Goal: Task Accomplishment & Management: Manage account settings

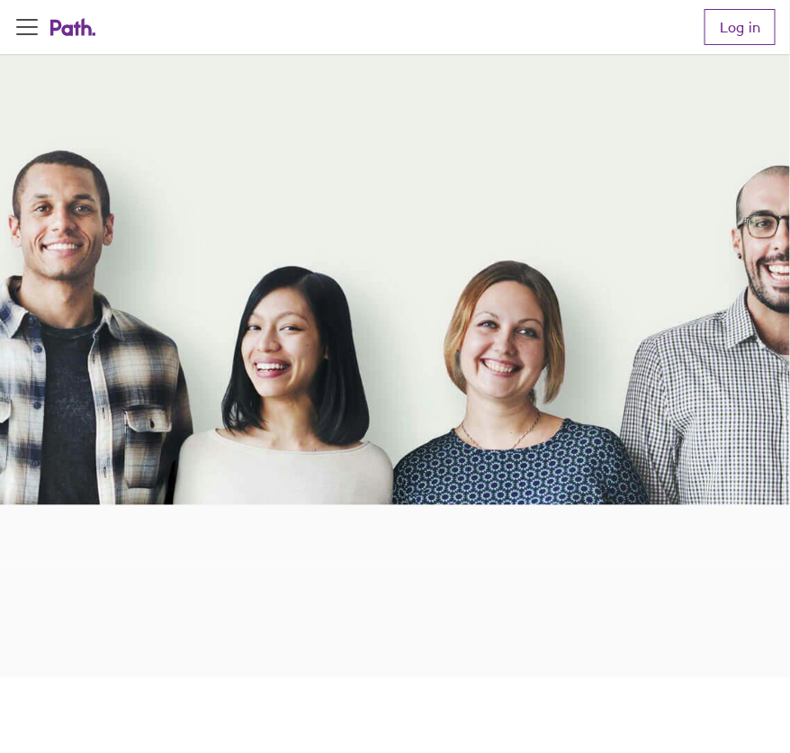
scroll to position [269, 0]
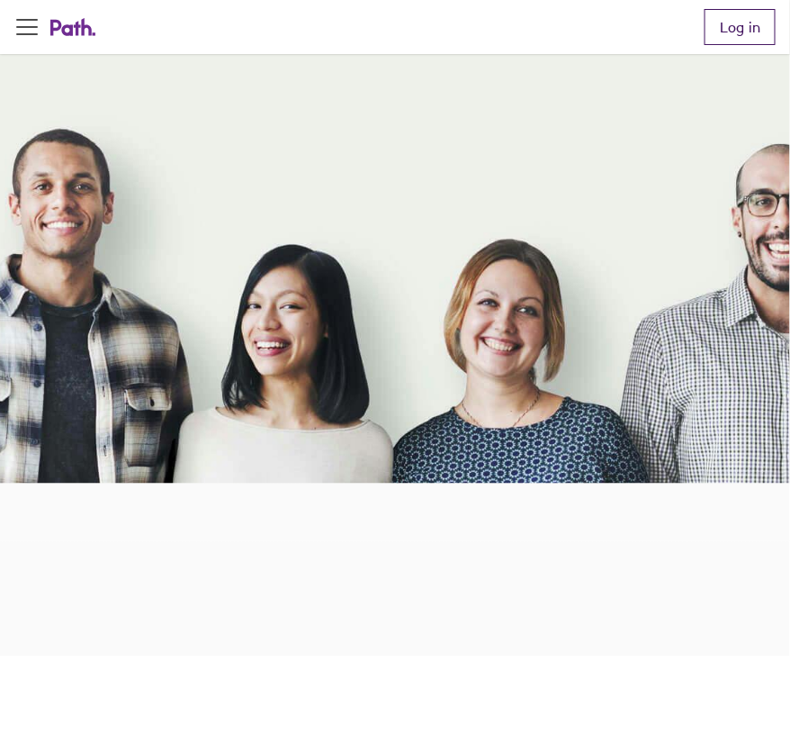
click at [739, 14] on link "Log in" at bounding box center [740, 27] width 71 height 36
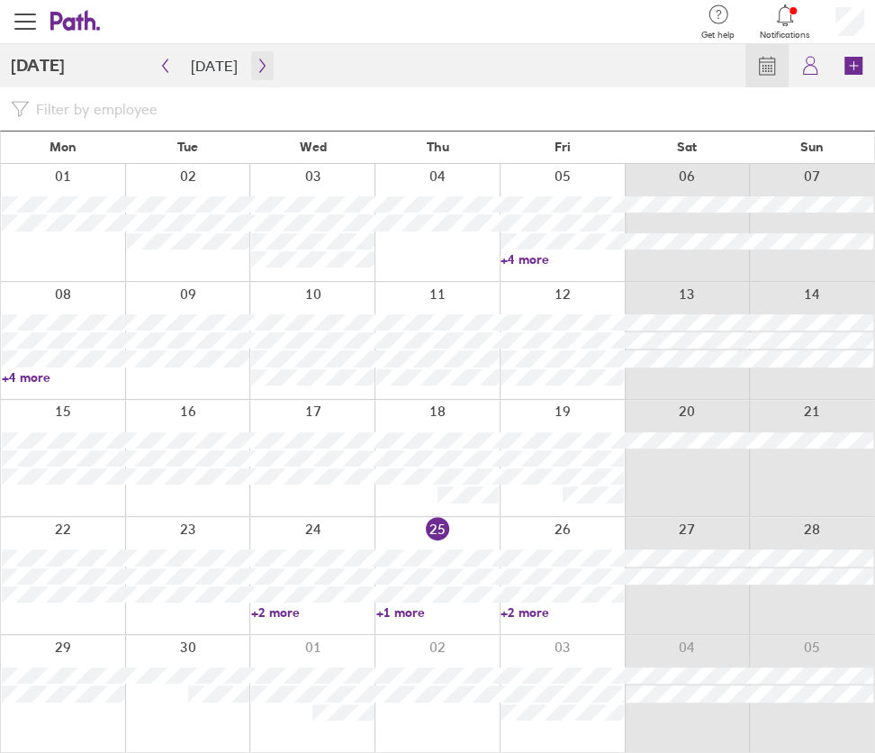
click at [260, 59] on icon "button" at bounding box center [263, 66] width 14 height 14
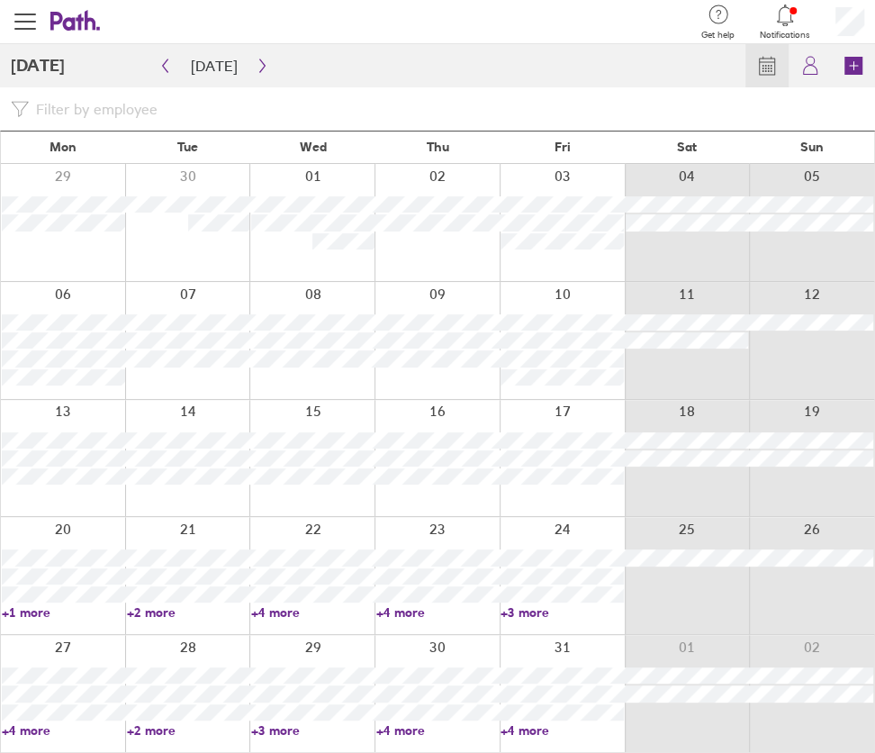
click at [173, 489] on div at bounding box center [187, 458] width 125 height 117
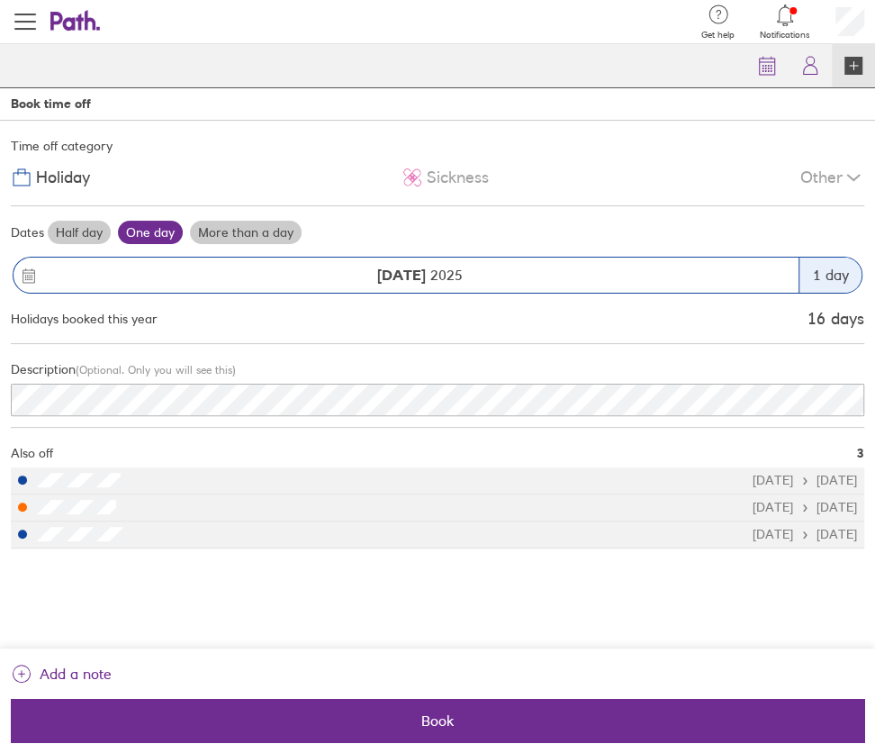
click at [55, 23] on icon at bounding box center [67, 21] width 34 height 19
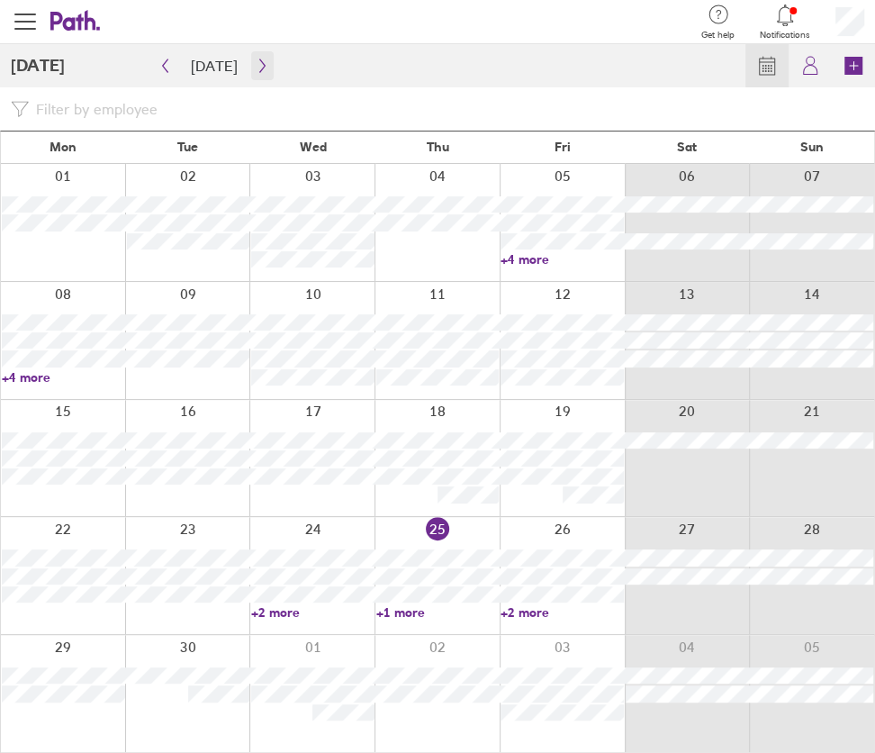
click at [256, 67] on icon "button" at bounding box center [263, 66] width 14 height 14
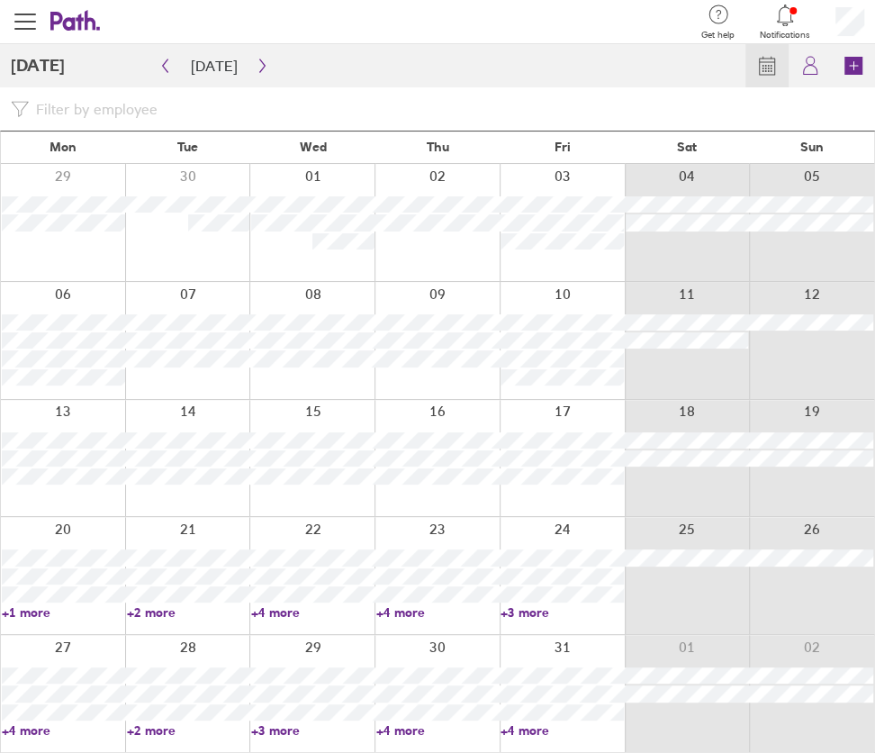
click at [166, 727] on link "+2 more" at bounding box center [188, 730] width 123 height 16
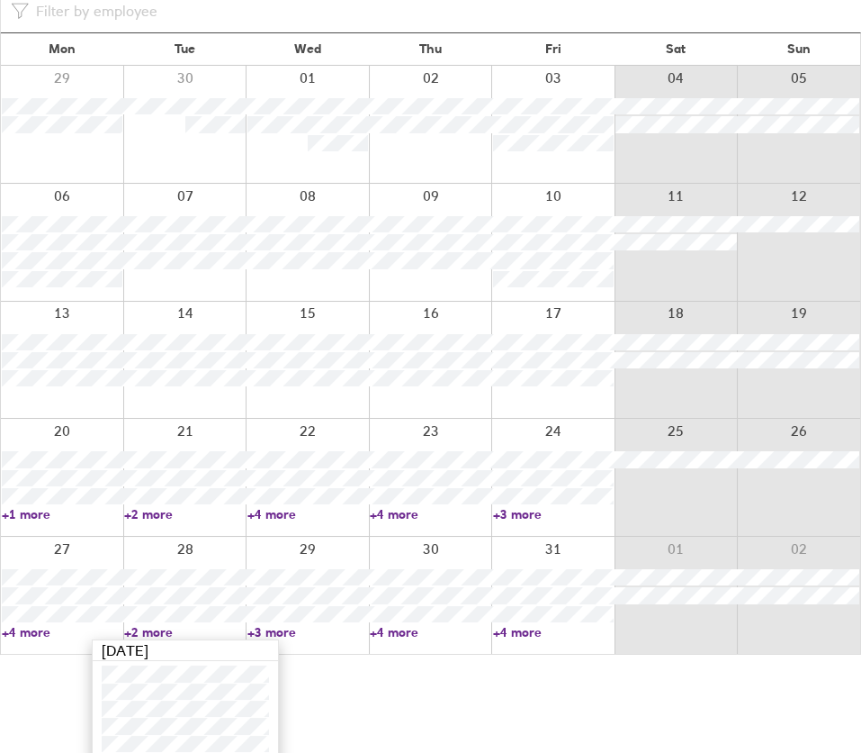
scroll to position [107, 0]
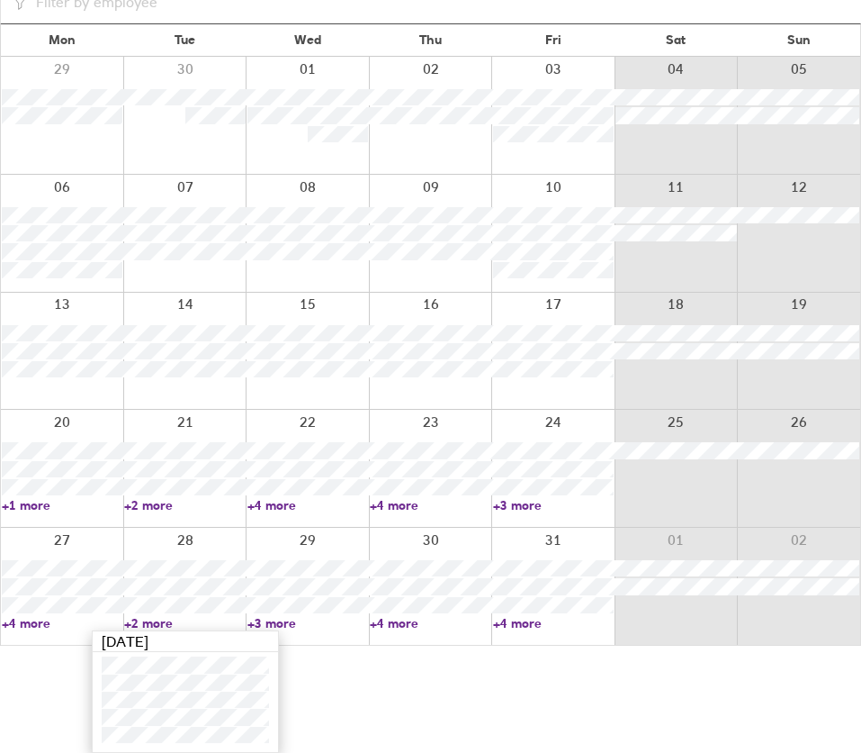
click at [183, 386] on div at bounding box center [184, 351] width 123 height 117
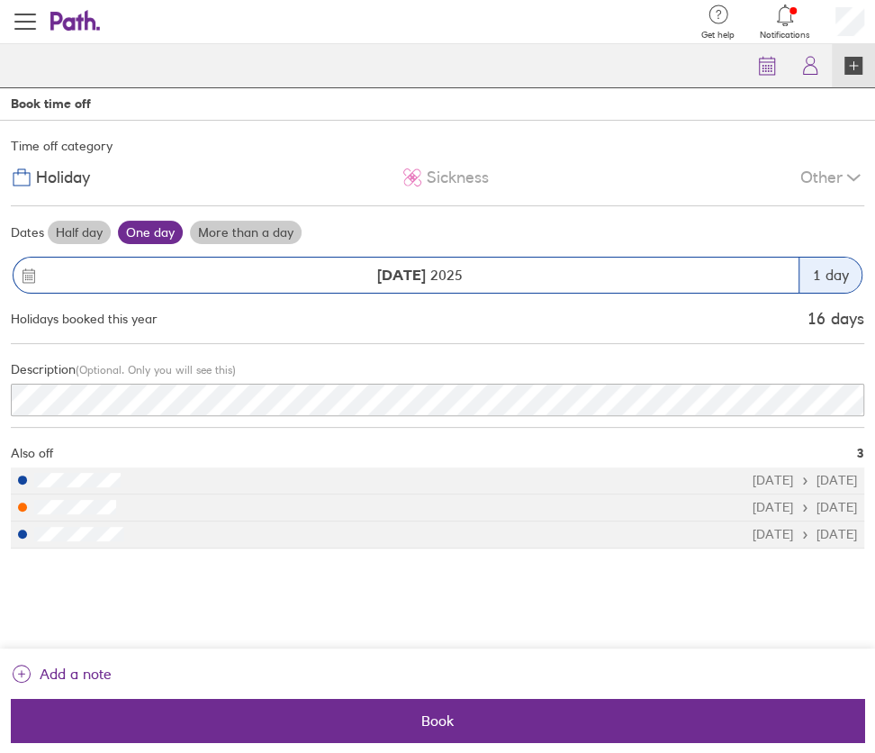
click at [68, 23] on icon at bounding box center [75, 21] width 50 height 22
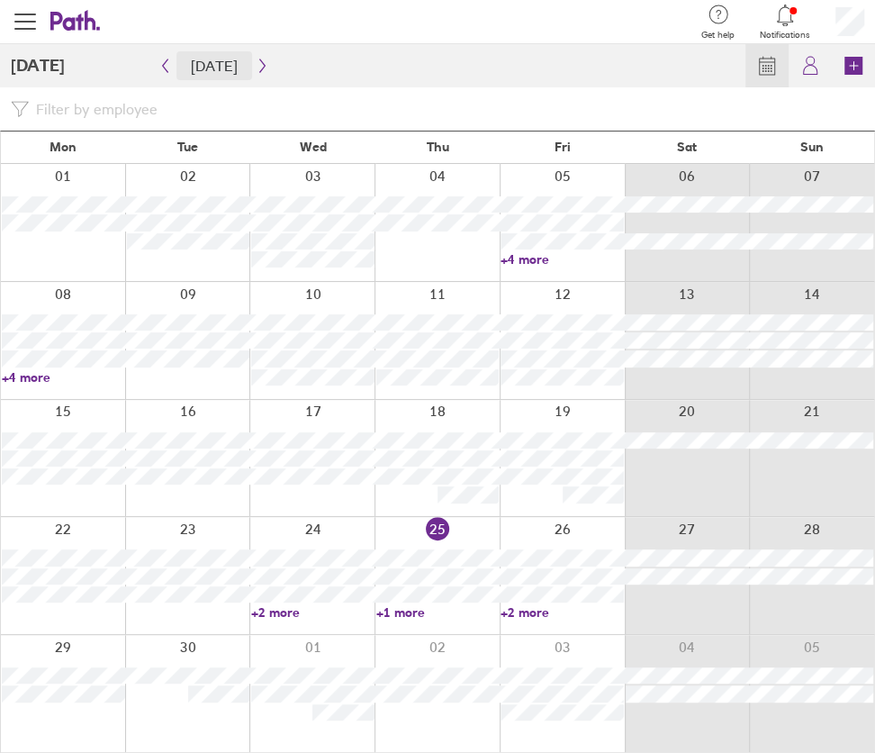
click at [238, 68] on button "[DATE]" at bounding box center [214, 65] width 76 height 29
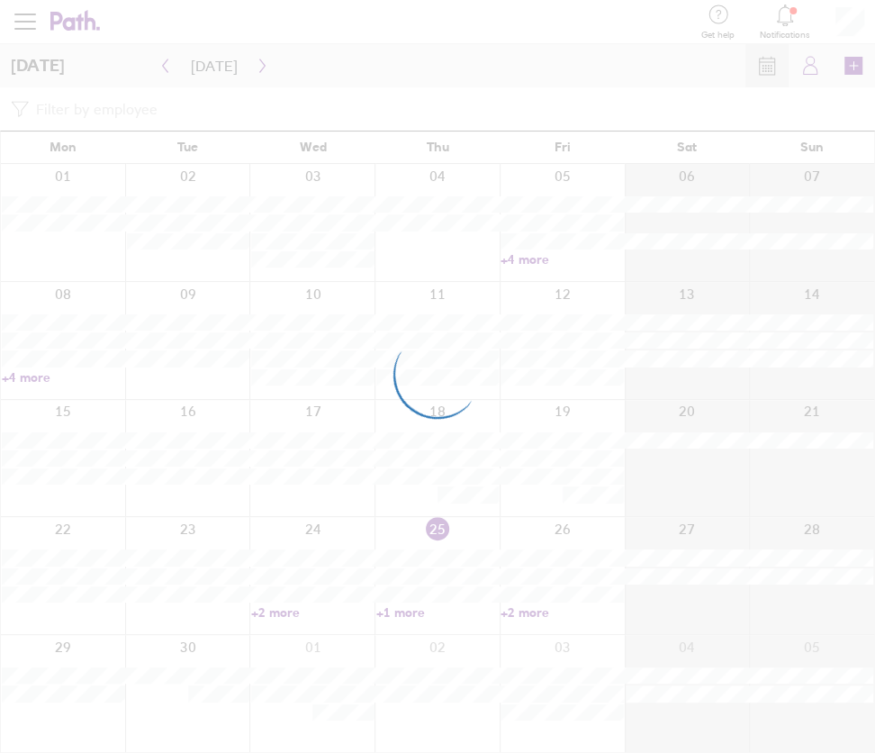
click at [249, 59] on div at bounding box center [437, 376] width 875 height 753
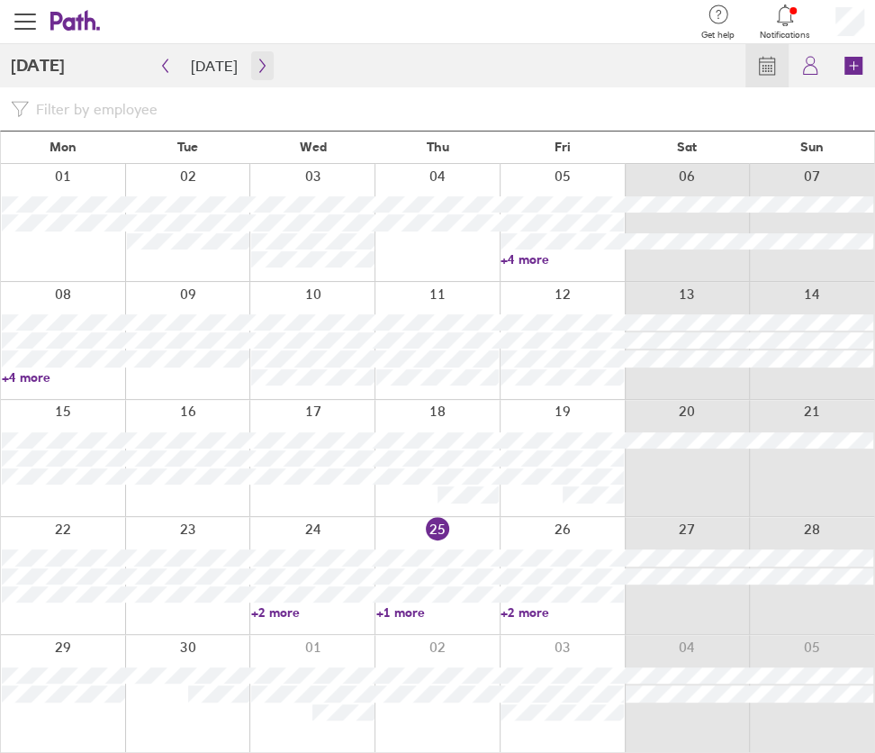
click at [256, 68] on icon "button" at bounding box center [263, 66] width 14 height 14
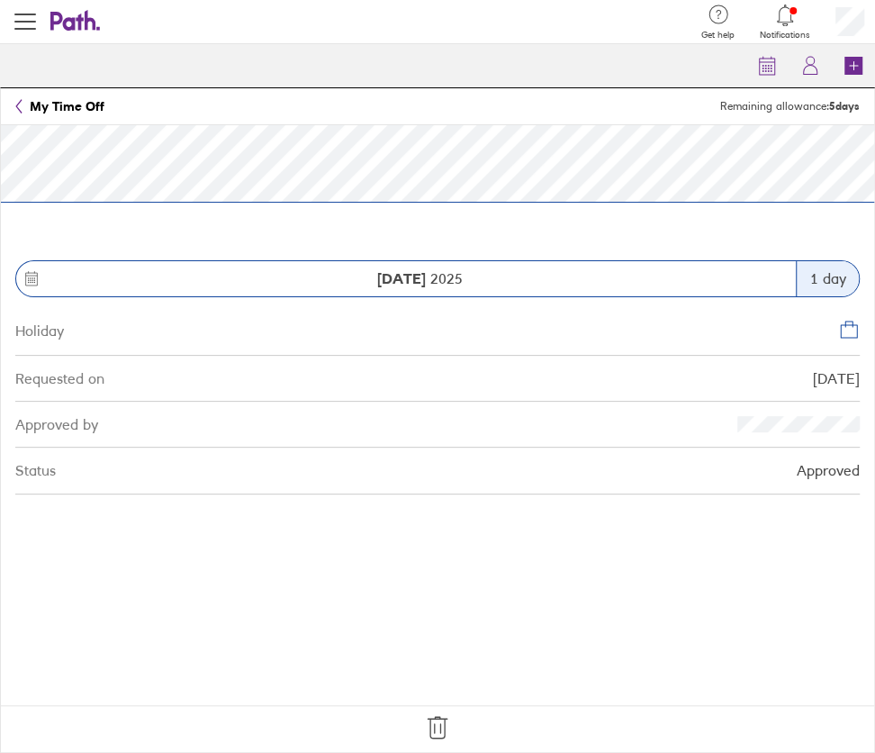
click at [446, 726] on icon at bounding box center [437, 727] width 29 height 29
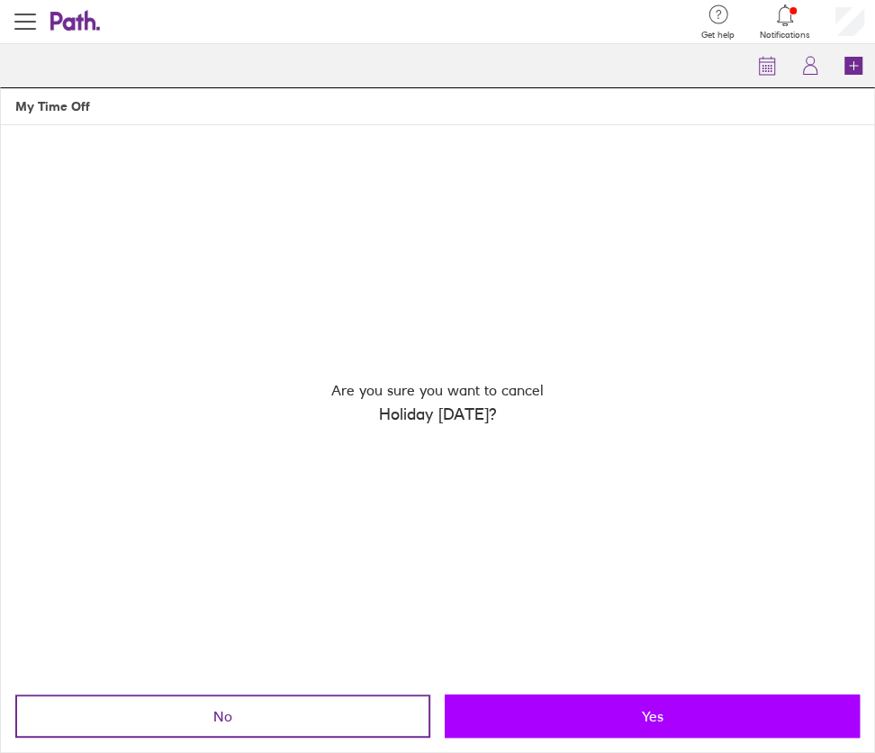
click at [482, 708] on button "Yes" at bounding box center [652, 715] width 415 height 43
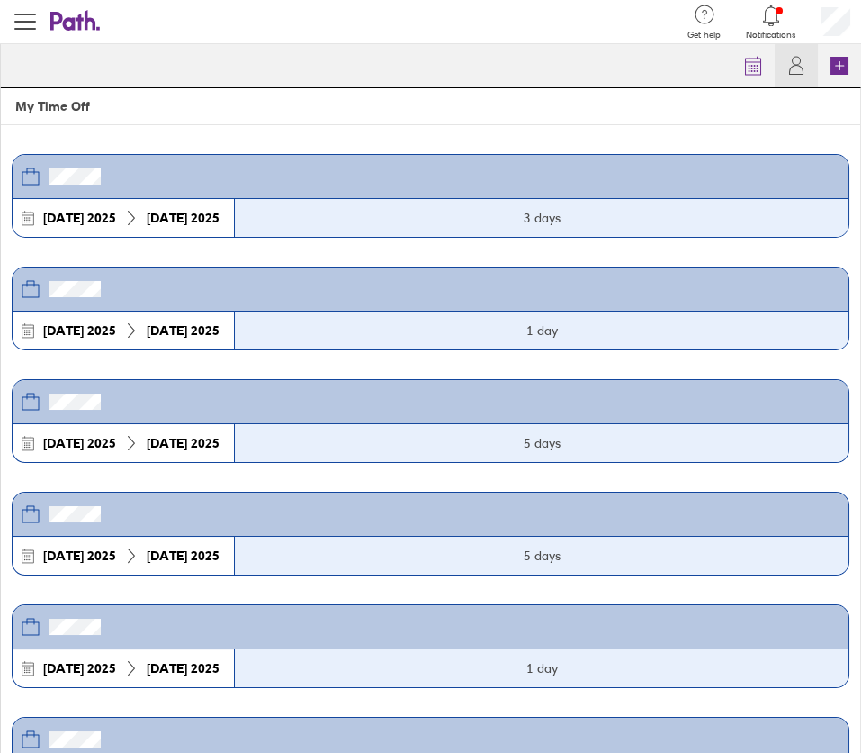
click at [75, 30] on icon at bounding box center [67, 21] width 34 height 19
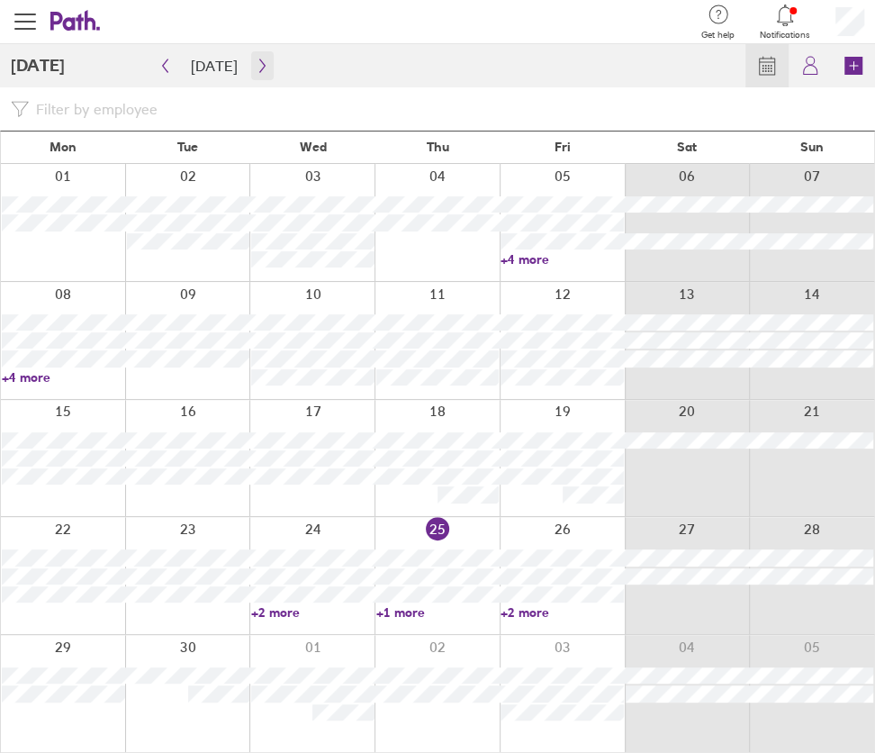
click at [256, 65] on icon "button" at bounding box center [263, 66] width 14 height 14
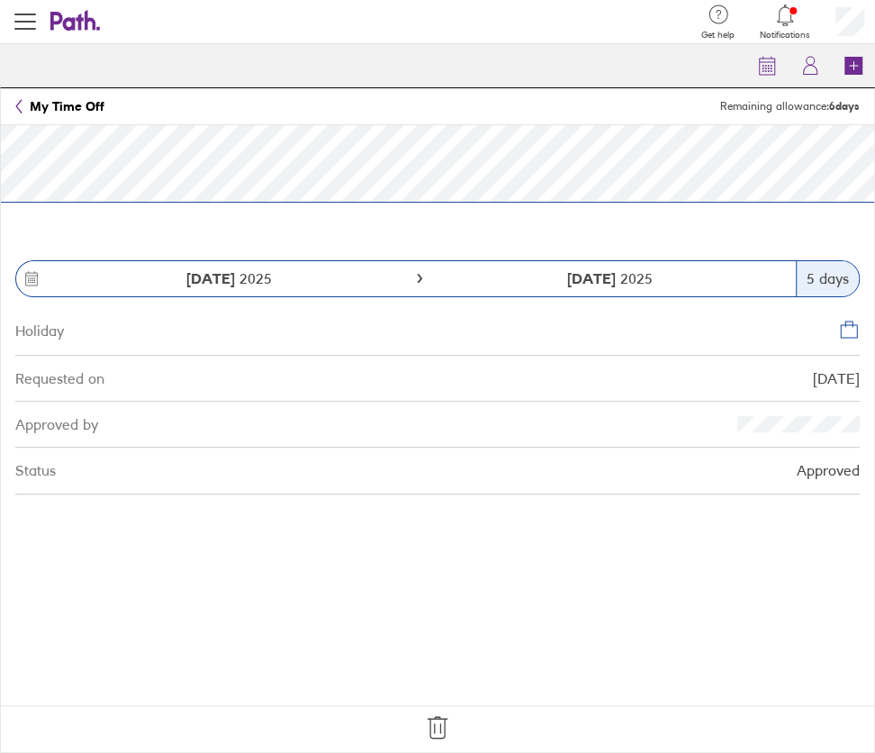
click at [430, 730] on icon at bounding box center [437, 727] width 29 height 29
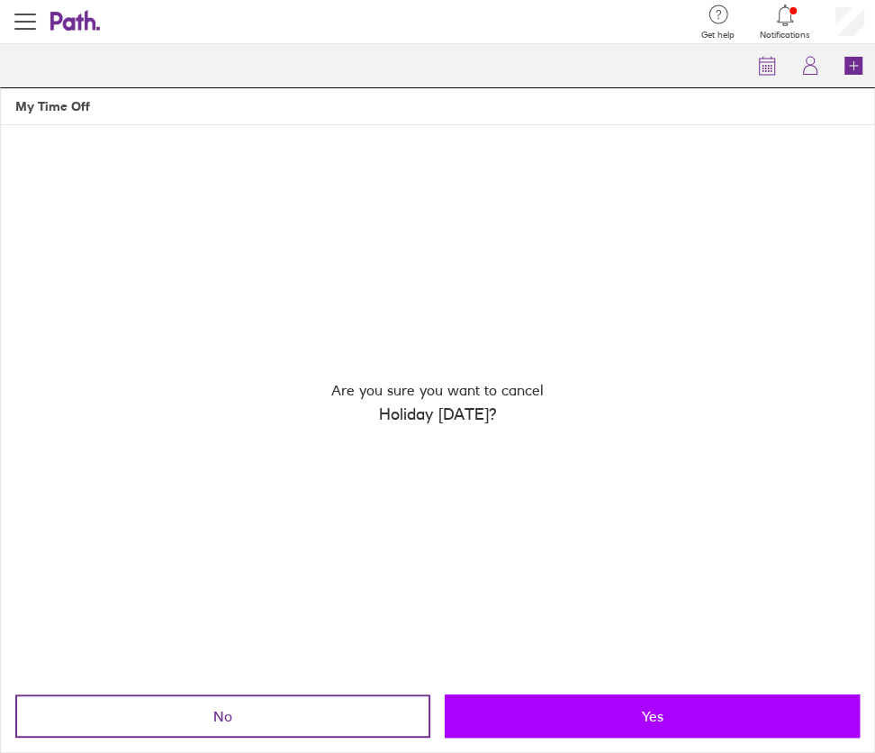
click at [590, 724] on button "Yes" at bounding box center [652, 715] width 415 height 43
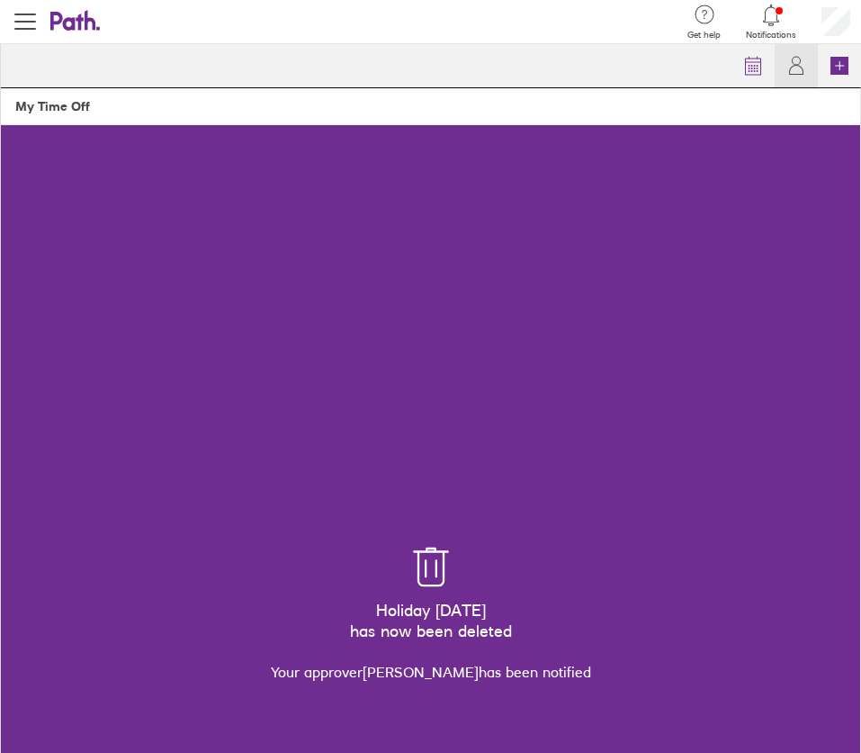
click at [73, 14] on icon at bounding box center [75, 21] width 50 height 22
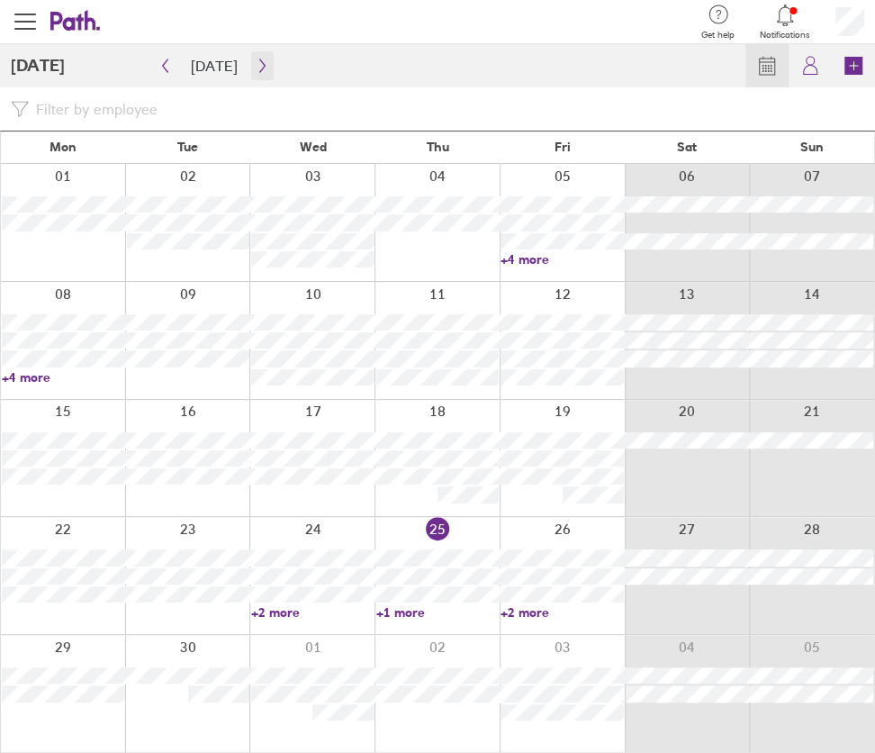
click at [256, 66] on icon "button" at bounding box center [263, 66] width 14 height 14
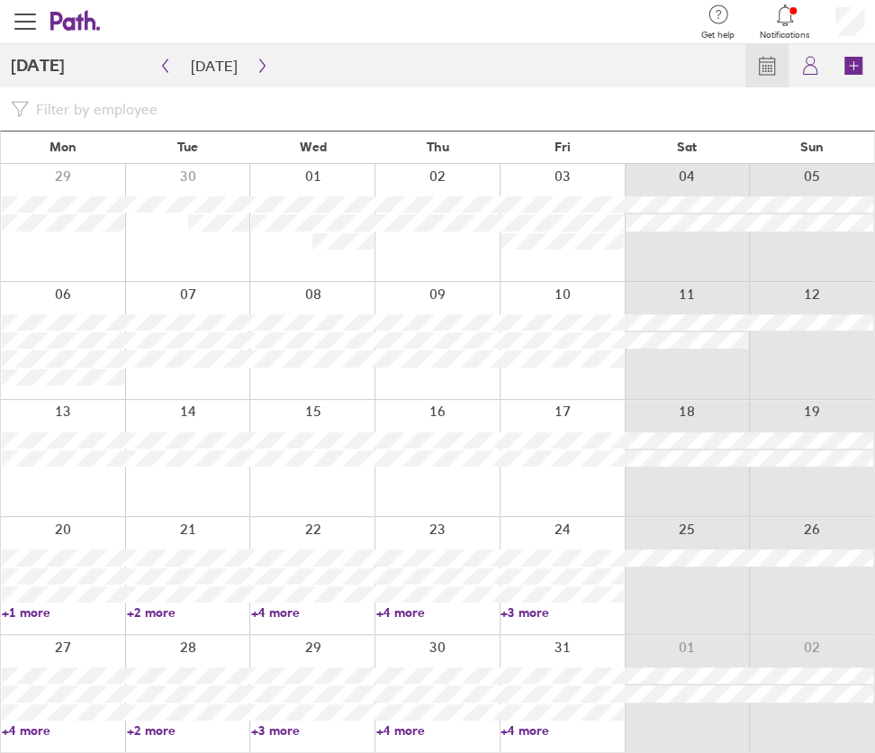
click at [185, 483] on div at bounding box center [187, 458] width 125 height 117
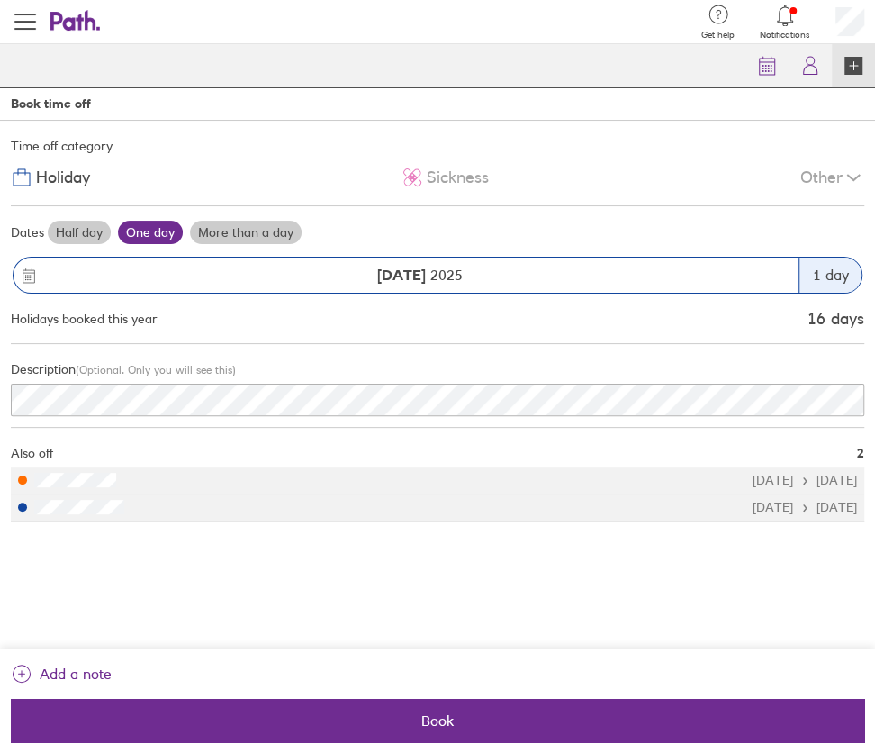
click at [239, 233] on label "More than a day" at bounding box center [246, 232] width 112 height 23
click at [0, 0] on input "More than a day" at bounding box center [0, 0] width 0 height 0
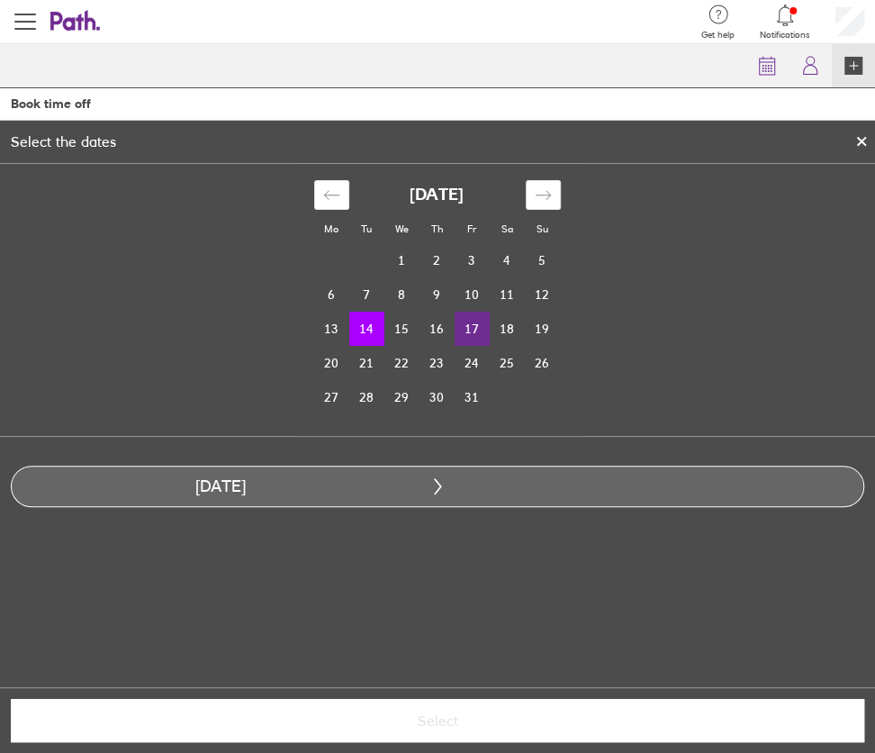
click at [475, 332] on td "17" at bounding box center [472, 328] width 35 height 34
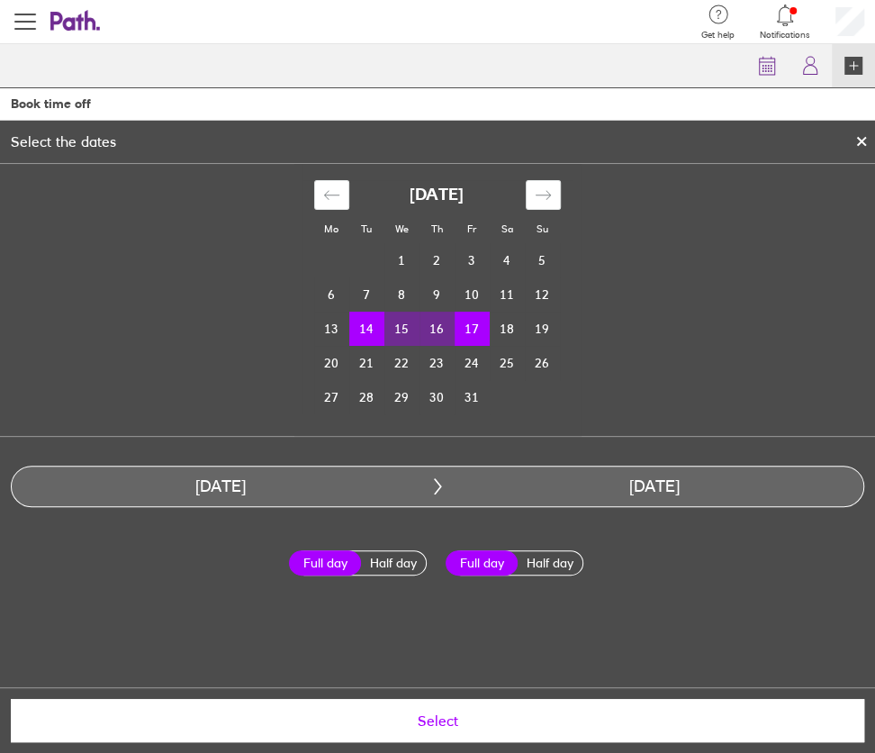
click at [452, 722] on span "Select" at bounding box center [437, 720] width 828 height 16
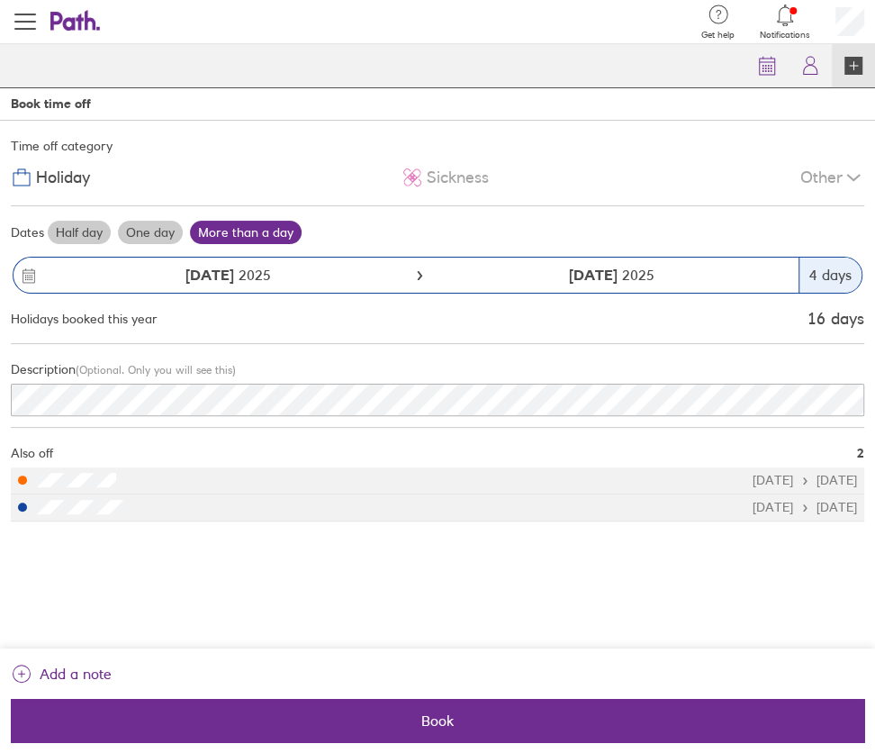
click at [452, 722] on span "Book" at bounding box center [437, 720] width 828 height 16
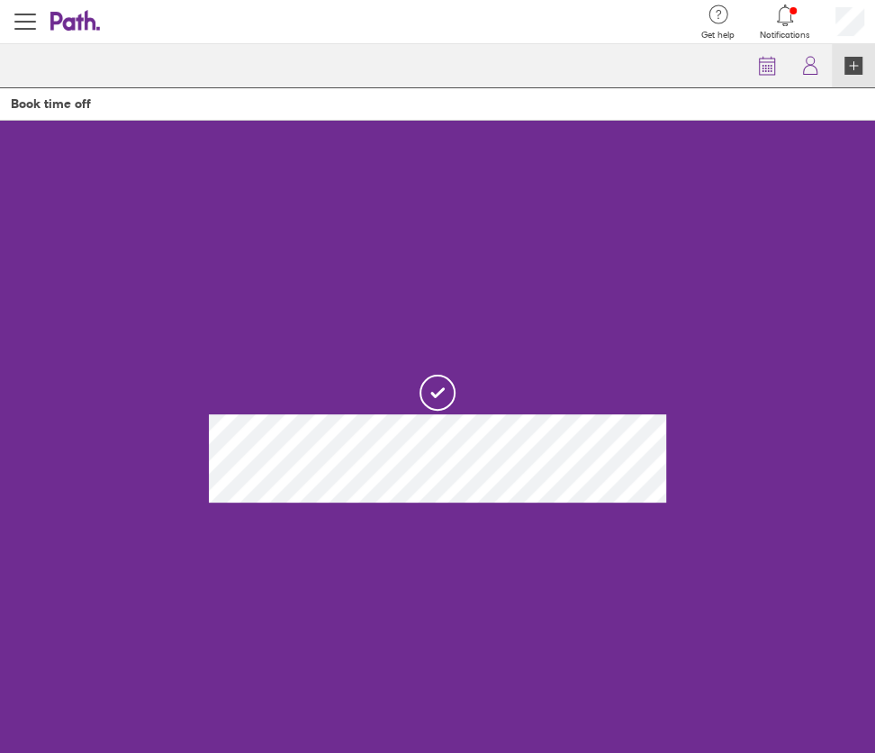
click at [91, 24] on icon at bounding box center [75, 21] width 50 height 22
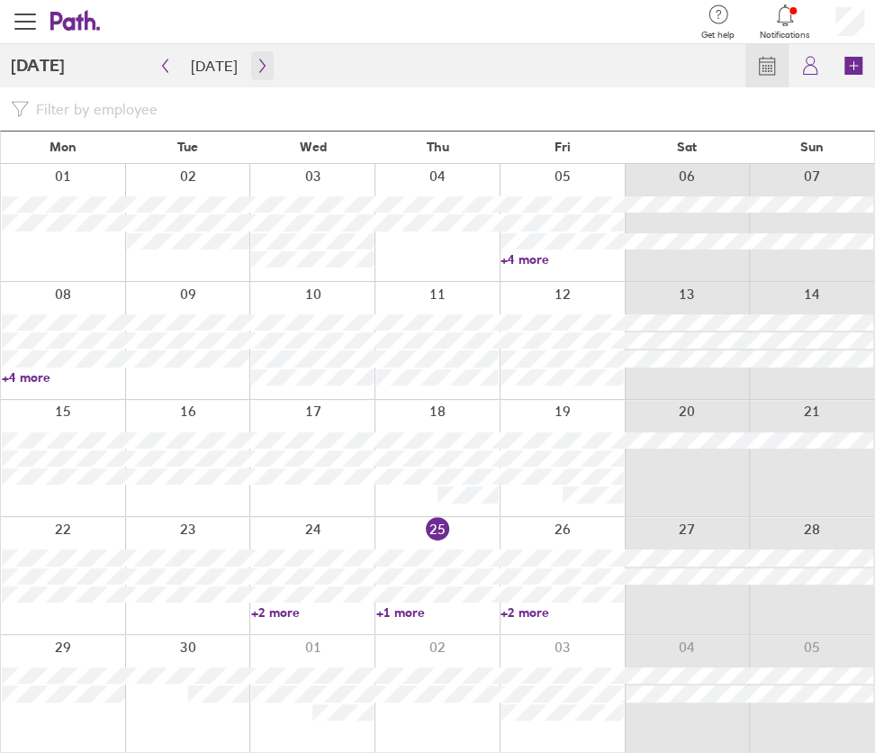
click at [256, 67] on icon "button" at bounding box center [263, 66] width 14 height 14
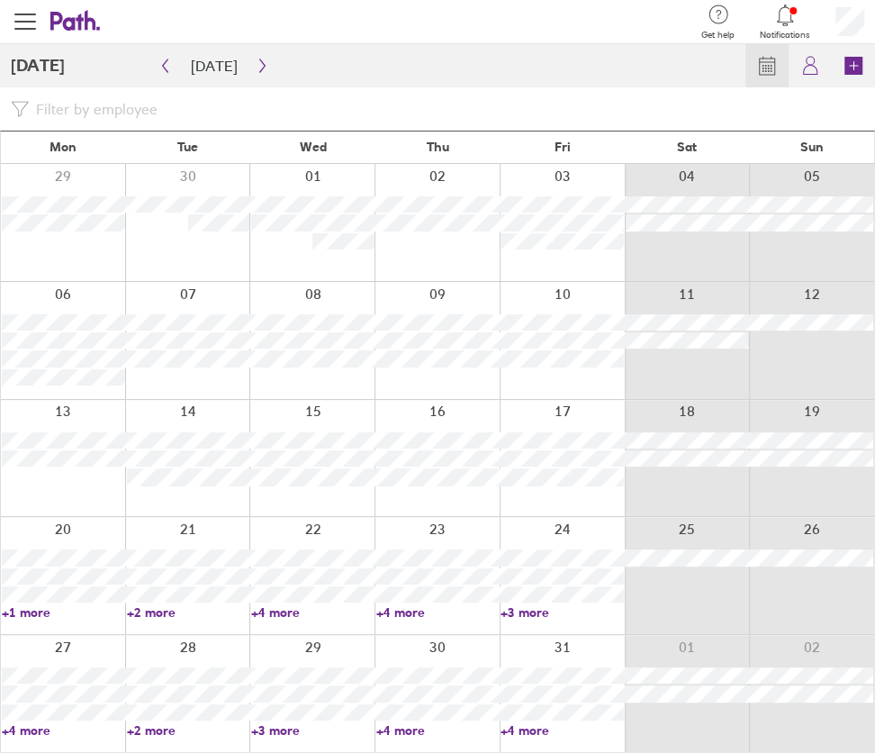
click at [42, 731] on link "+4 more" at bounding box center [63, 730] width 123 height 16
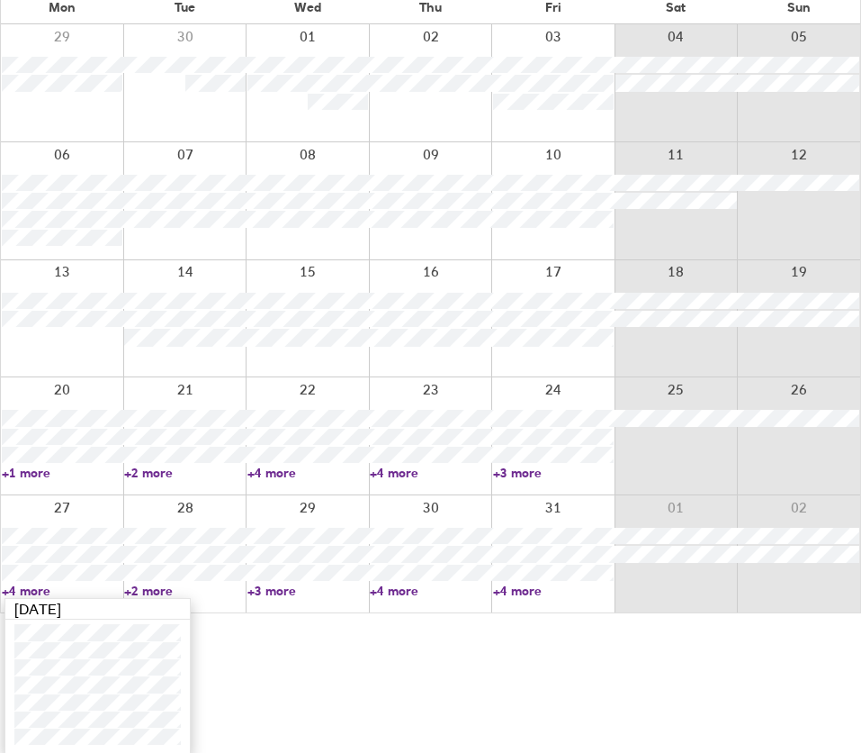
scroll to position [141, 0]
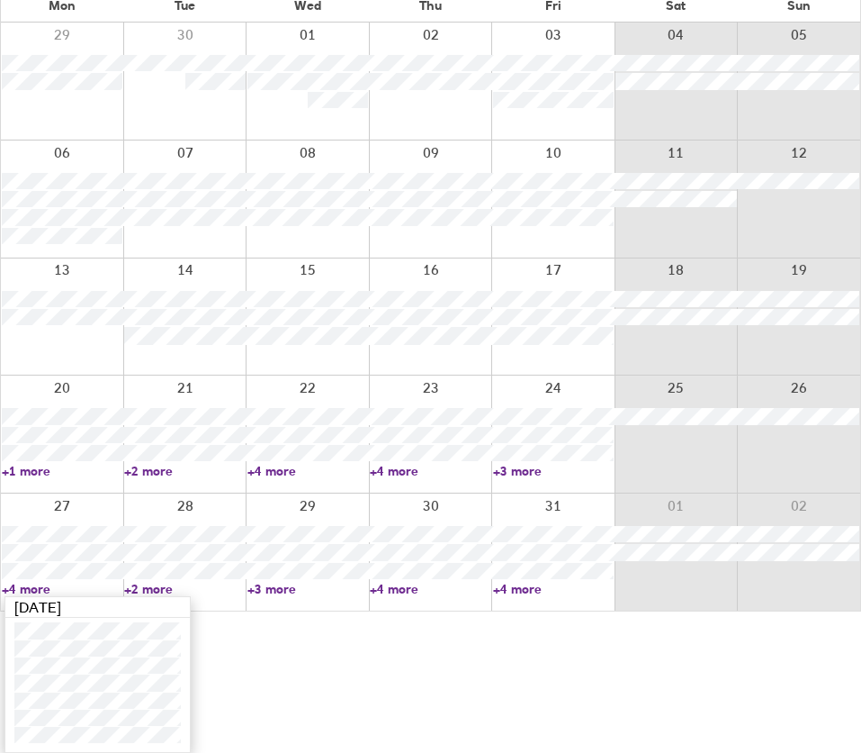
click at [83, 507] on div at bounding box center [62, 551] width 122 height 117
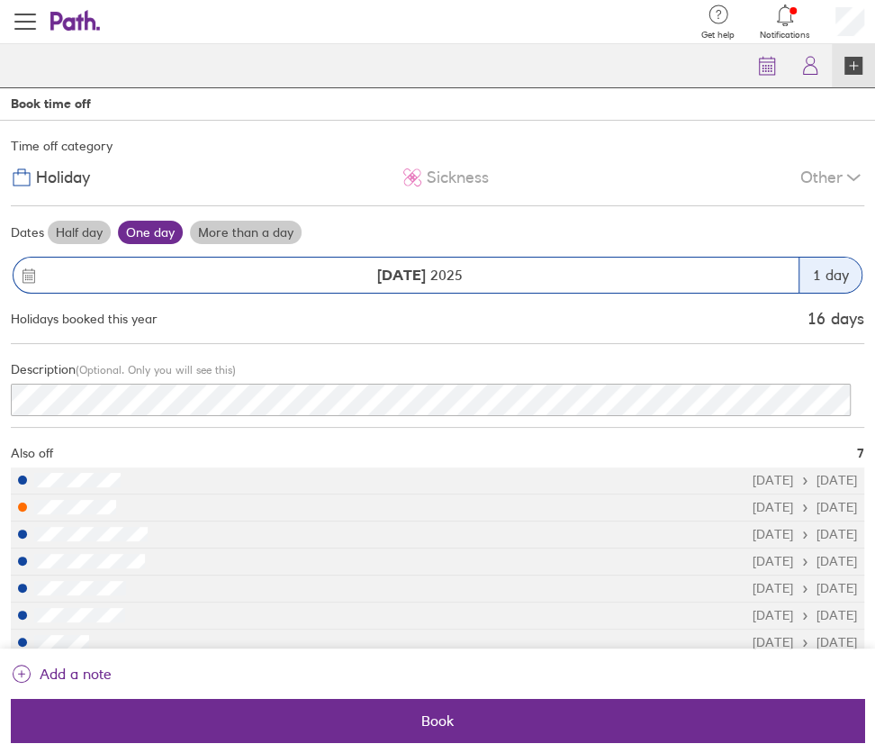
click at [230, 234] on label "More than a day" at bounding box center [246, 232] width 112 height 23
click at [0, 0] on input "More than a day" at bounding box center [0, 0] width 0 height 0
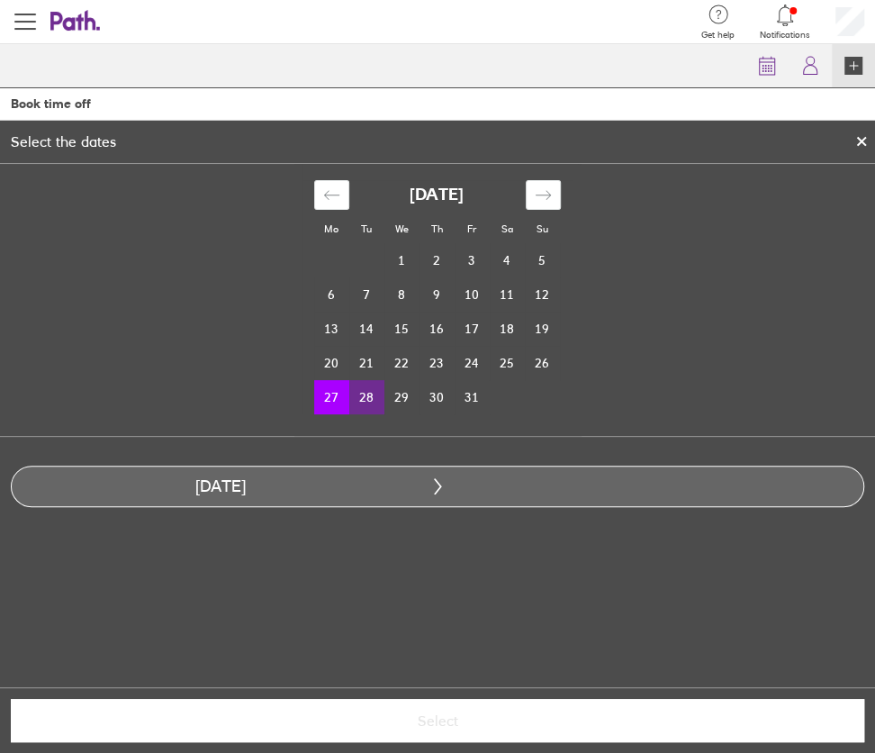
click at [366, 404] on td "28" at bounding box center [366, 397] width 35 height 34
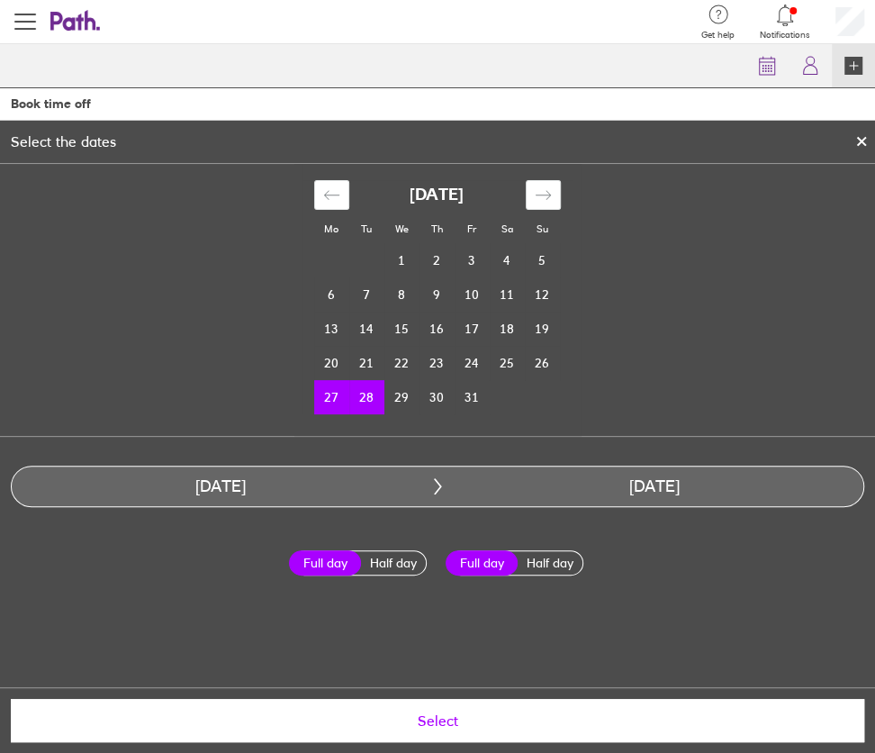
click at [316, 727] on span "Select" at bounding box center [437, 720] width 828 height 16
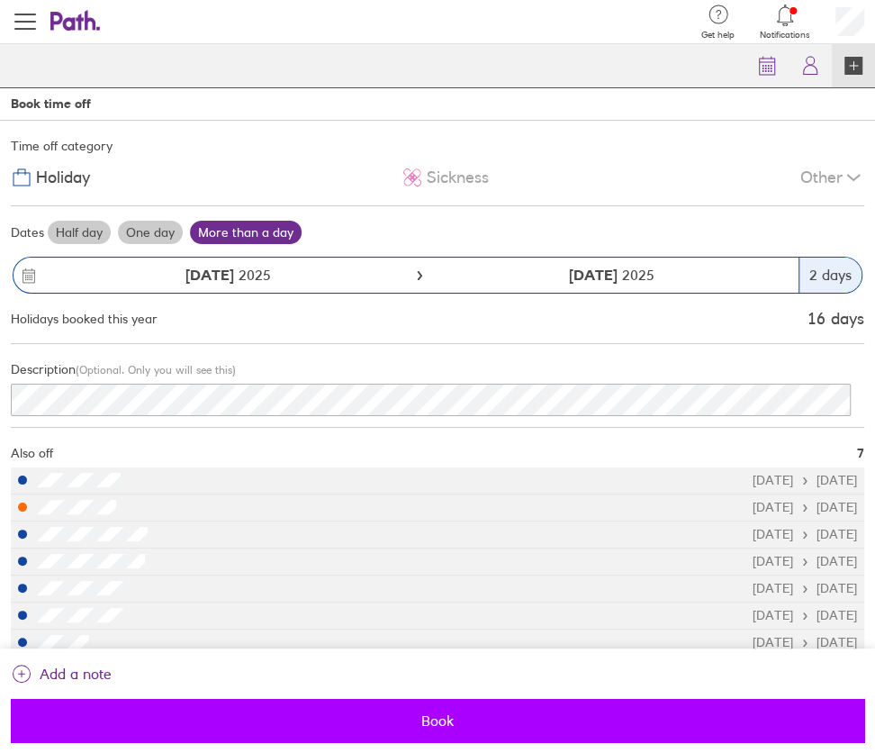
click at [316, 726] on span "Book" at bounding box center [437, 720] width 828 height 16
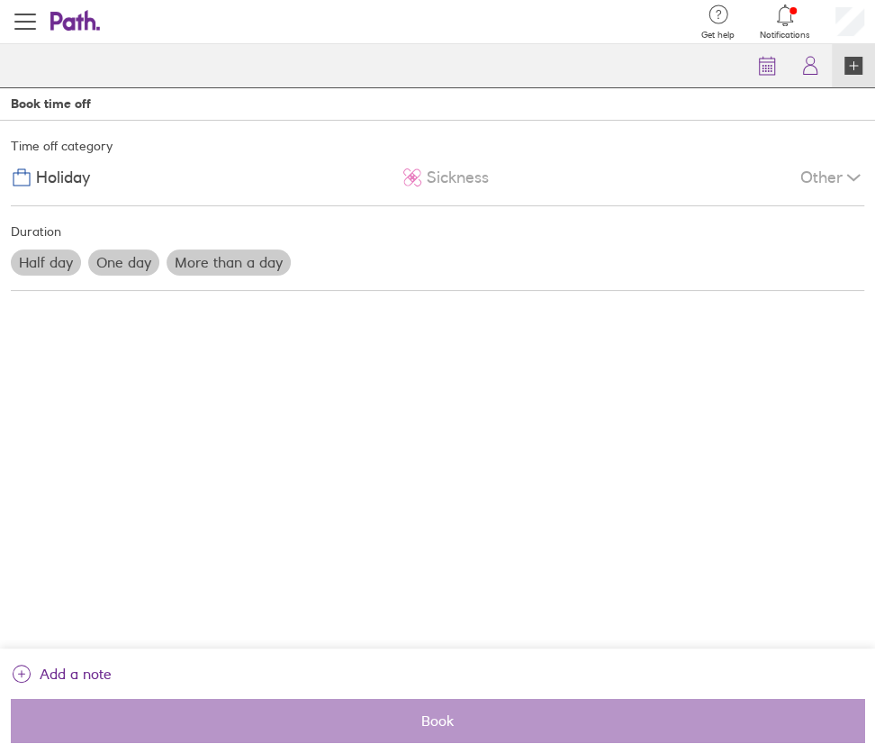
click at [75, 17] on icon at bounding box center [67, 21] width 34 height 19
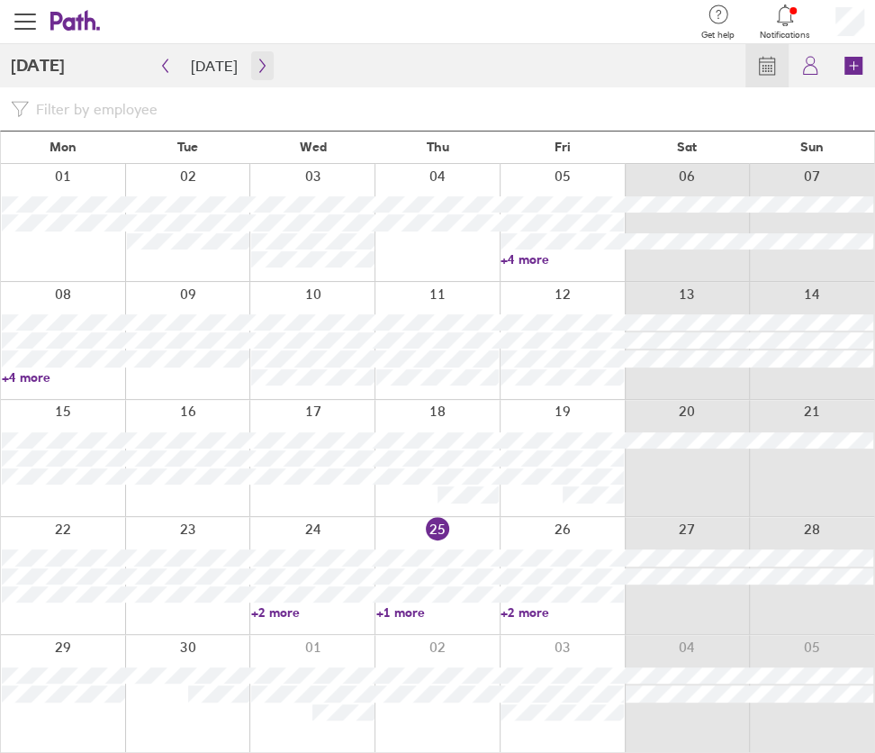
click at [256, 55] on button "button" at bounding box center [262, 65] width 23 height 29
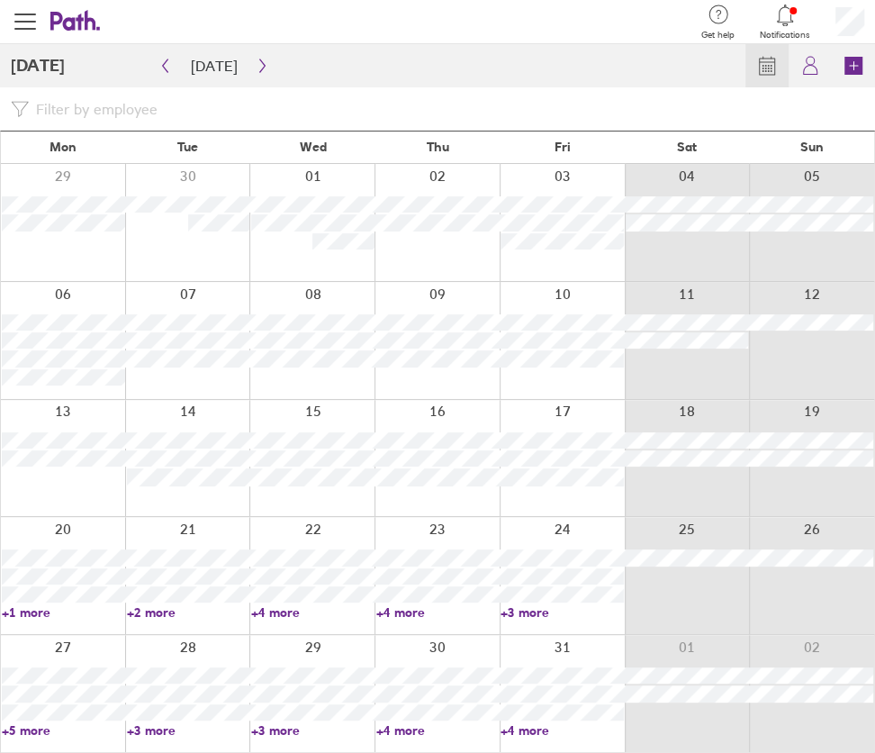
click at [21, 729] on link "+5 more" at bounding box center [63, 730] width 123 height 16
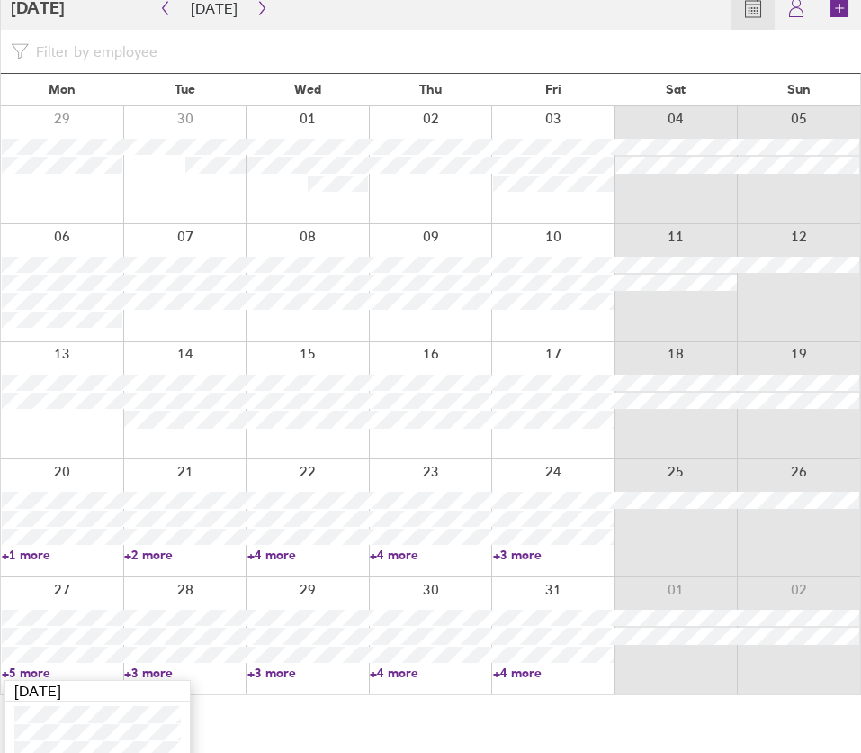
scroll to position [161, 0]
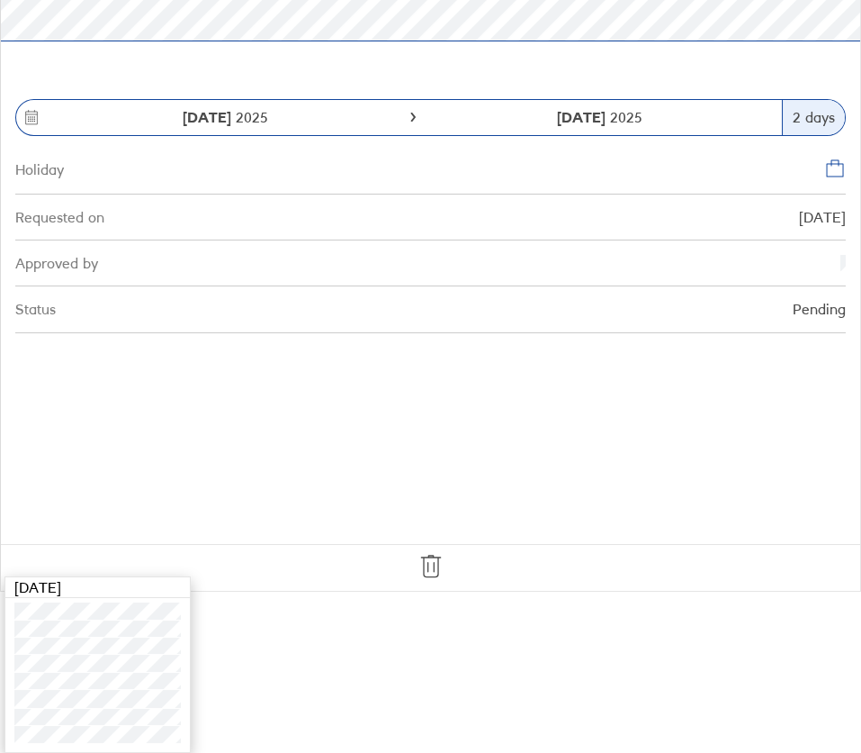
click at [428, 569] on icon at bounding box center [431, 566] width 29 height 29
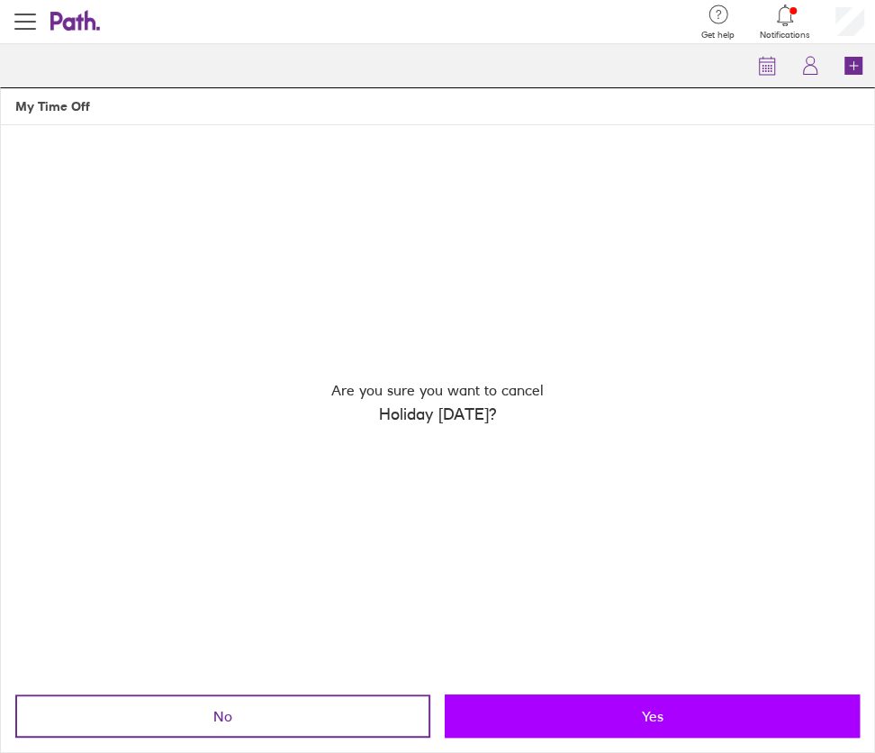
click at [610, 708] on button "Yes" at bounding box center [652, 715] width 415 height 43
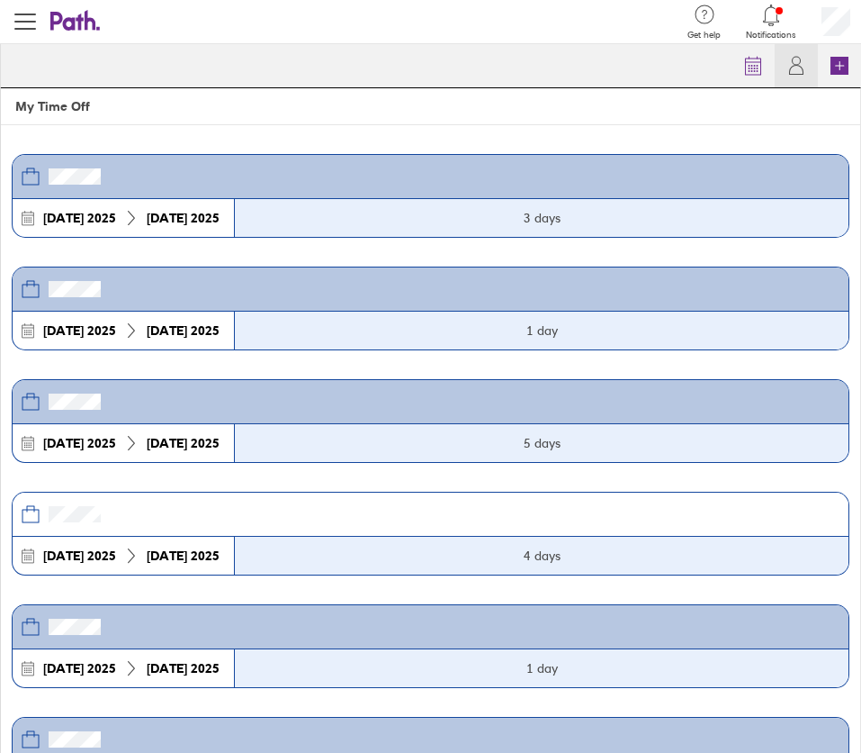
click at [74, 38] on header "Get help FAQs Contact us Notifications My profile Sign out" at bounding box center [430, 22] width 861 height 44
click at [76, 27] on icon at bounding box center [75, 21] width 50 height 22
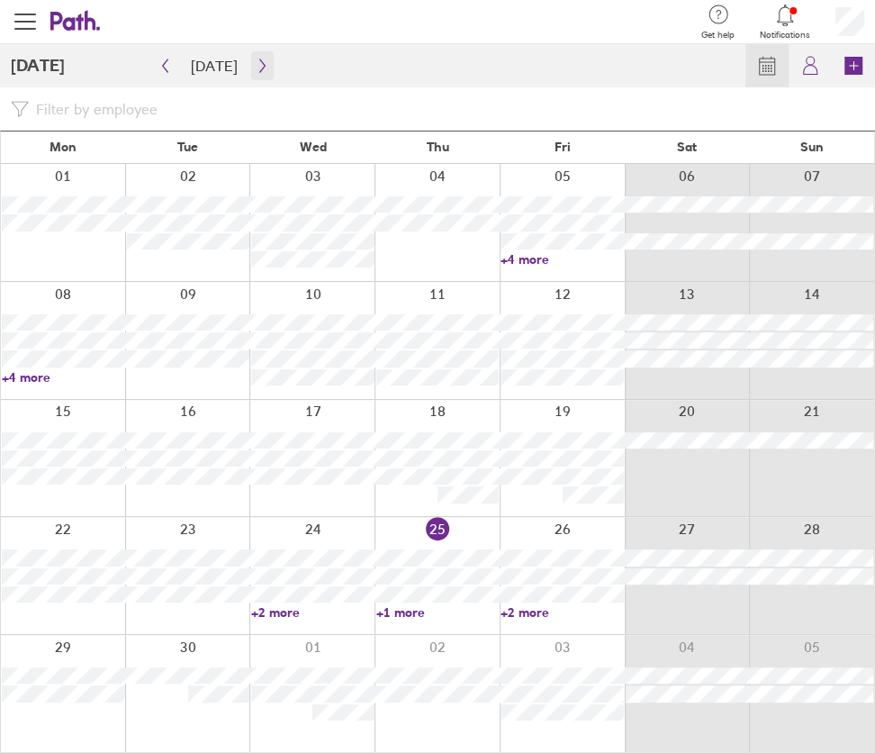
click at [251, 65] on button "button" at bounding box center [262, 65] width 23 height 29
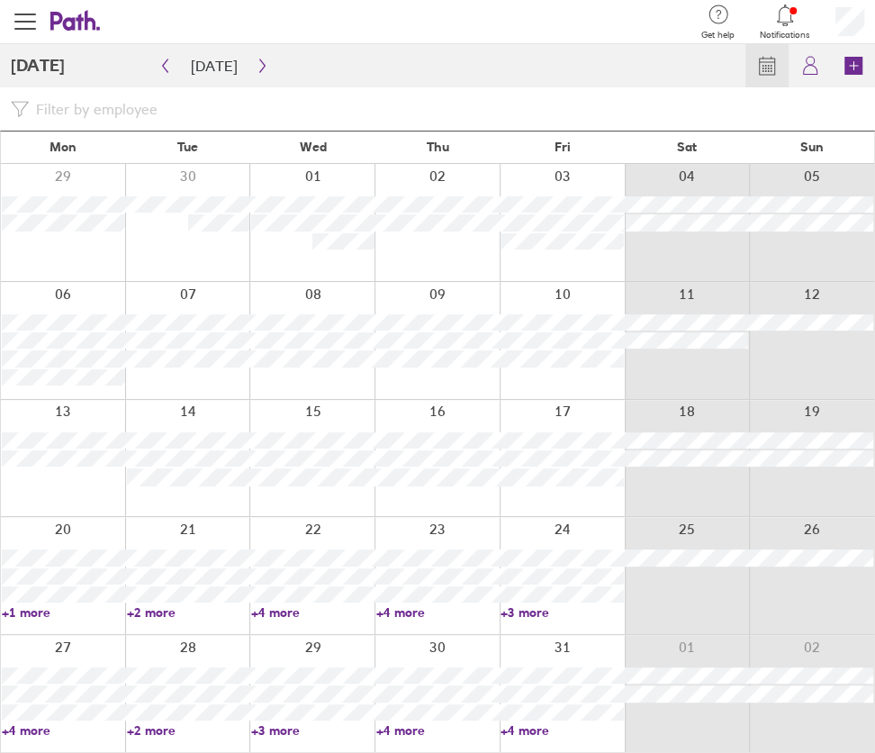
click at [36, 726] on link "+4 more" at bounding box center [63, 730] width 123 height 16
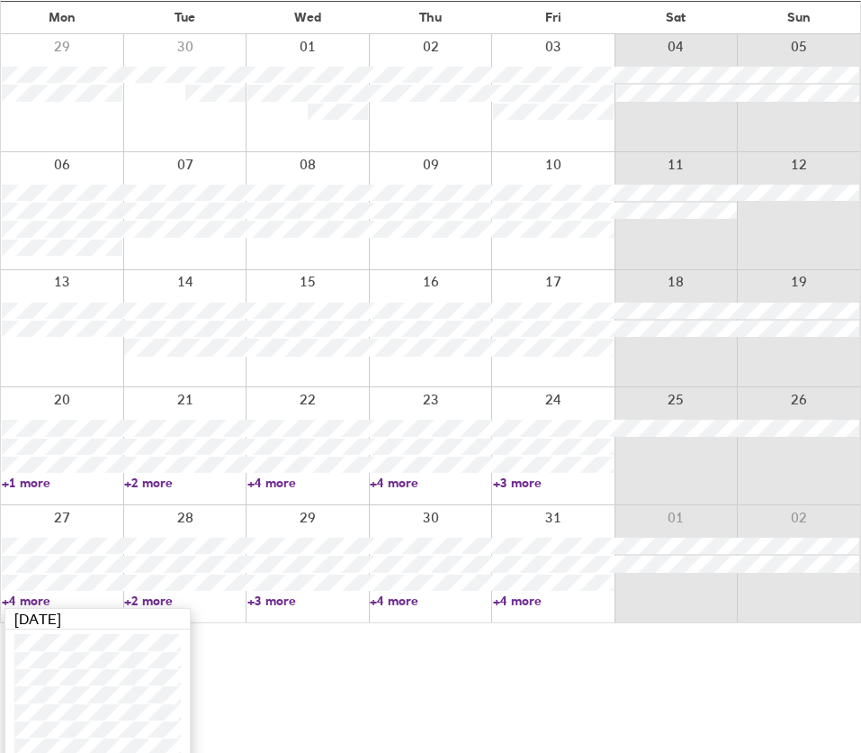
scroll to position [141, 0]
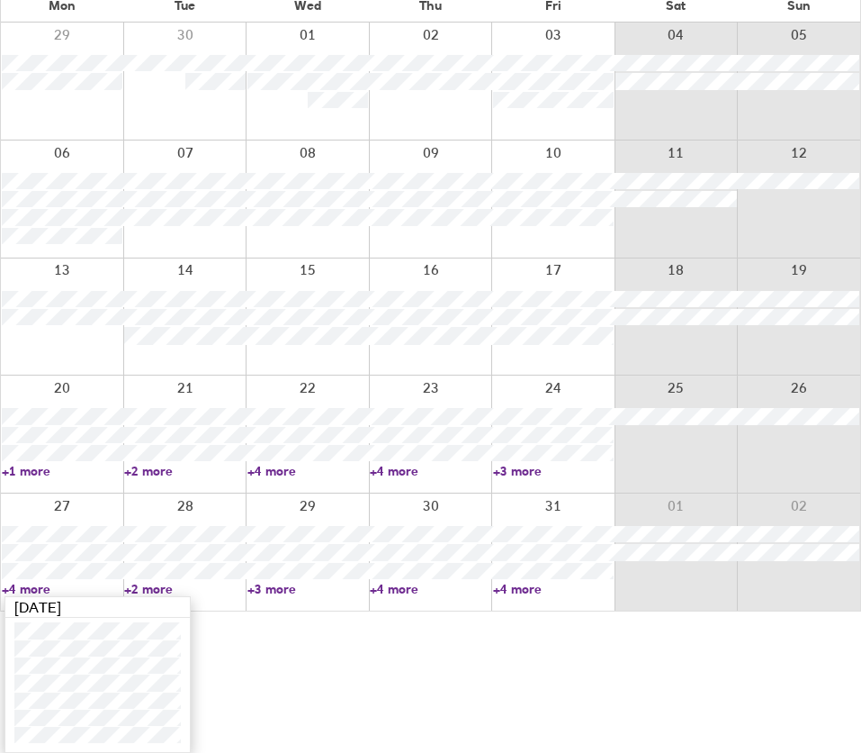
click at [159, 589] on link "+2 more" at bounding box center [184, 589] width 121 height 16
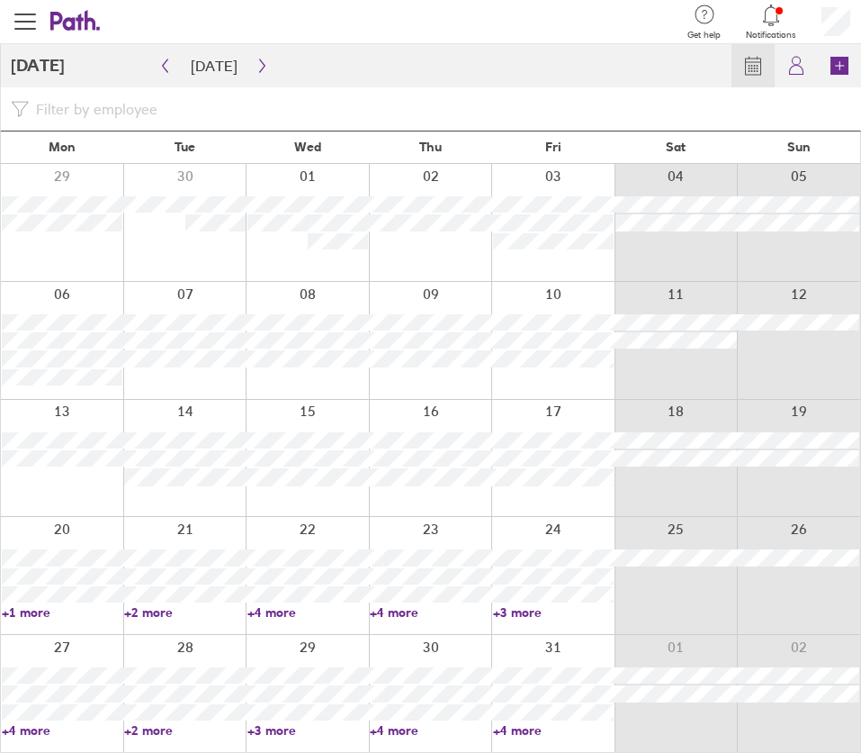
scroll to position [0, 0]
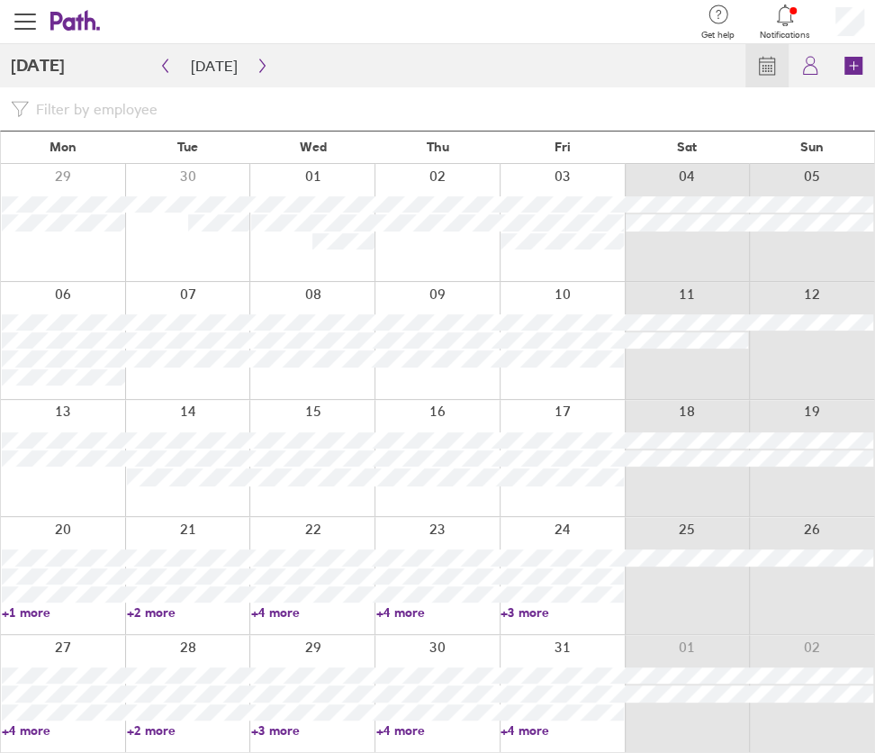
click at [149, 735] on link "+2 more" at bounding box center [188, 730] width 123 height 16
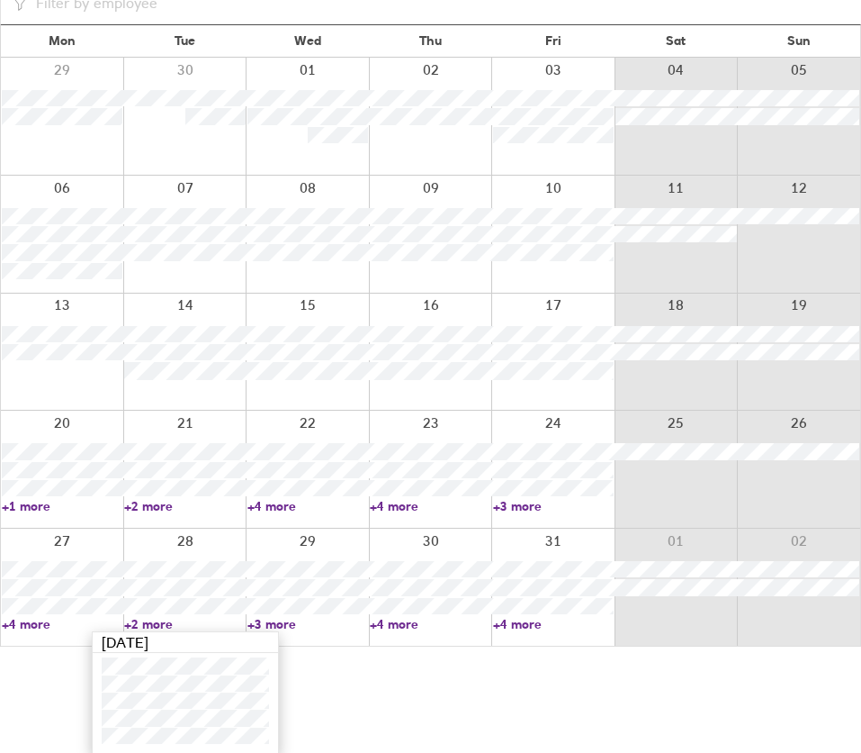
scroll to position [107, 0]
click at [54, 622] on link "+4 more" at bounding box center [62, 623] width 121 height 16
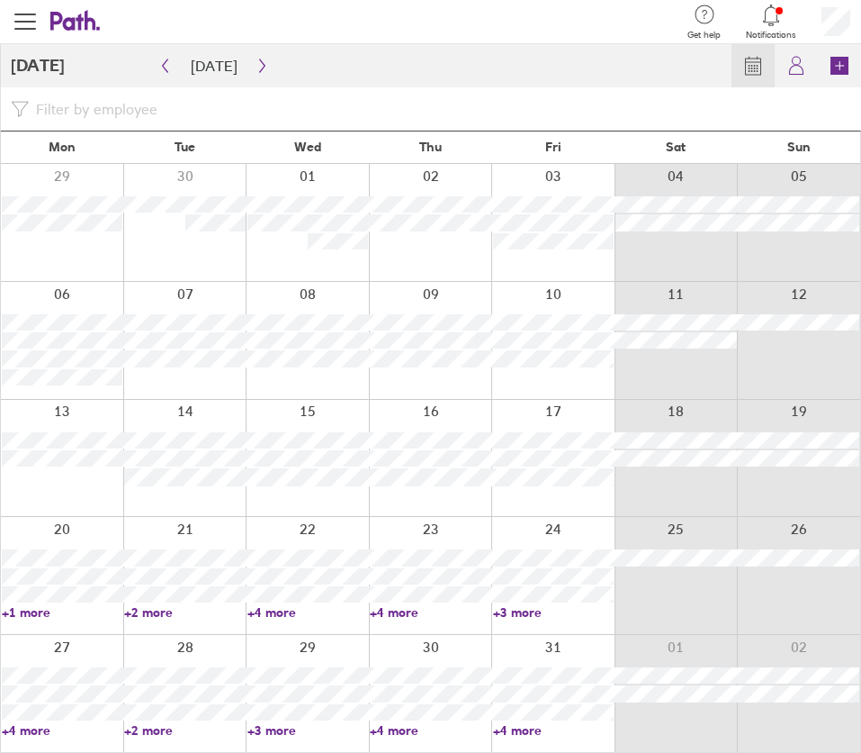
scroll to position [0, 0]
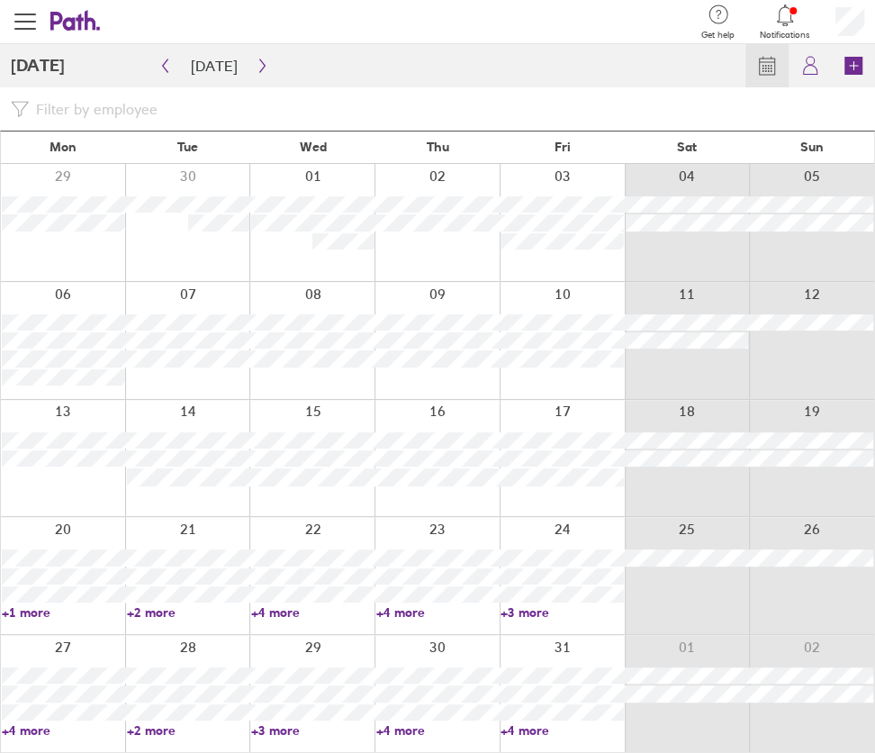
click at [17, 730] on link "+4 more" at bounding box center [63, 730] width 123 height 16
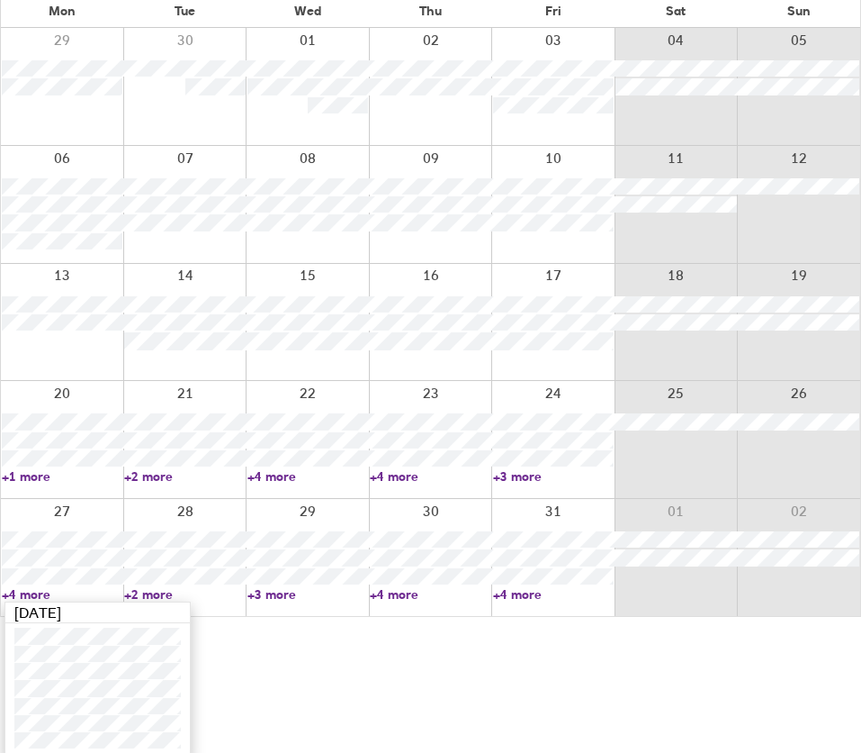
scroll to position [141, 0]
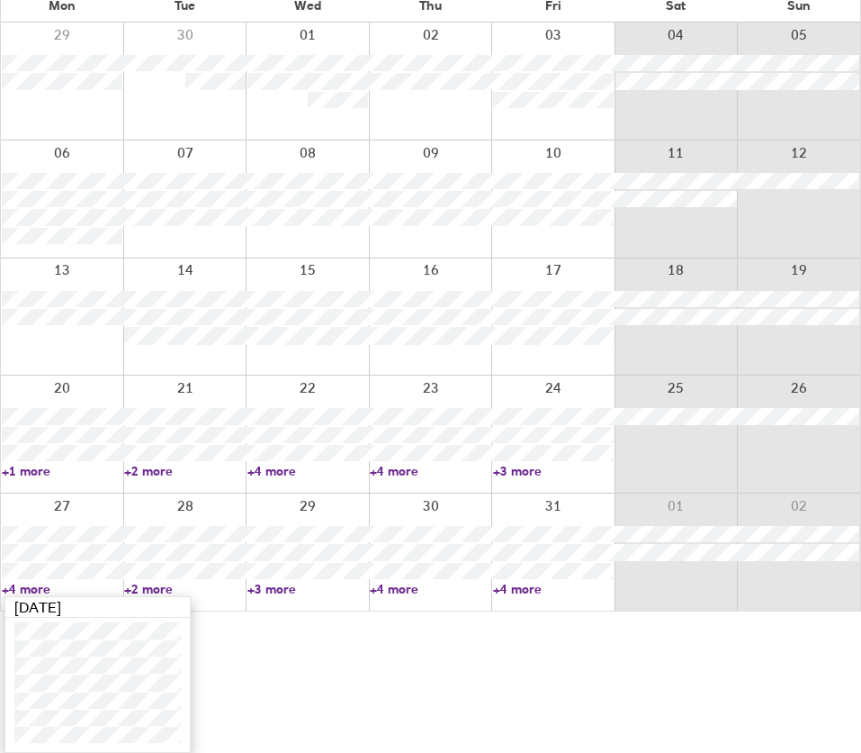
click at [161, 503] on div at bounding box center [184, 551] width 123 height 117
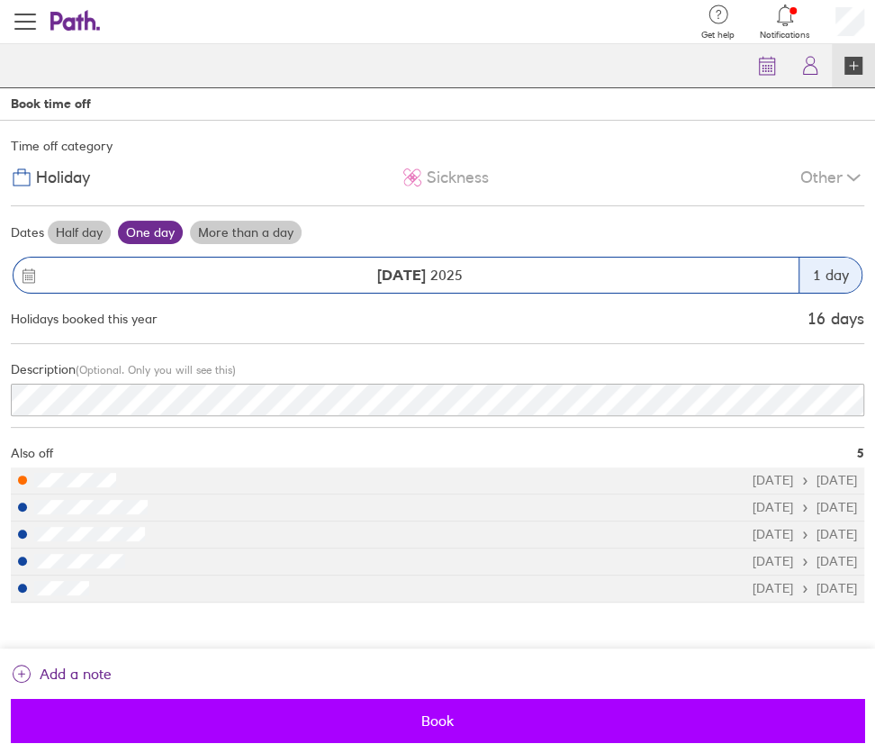
click at [491, 717] on span "Book" at bounding box center [437, 720] width 828 height 16
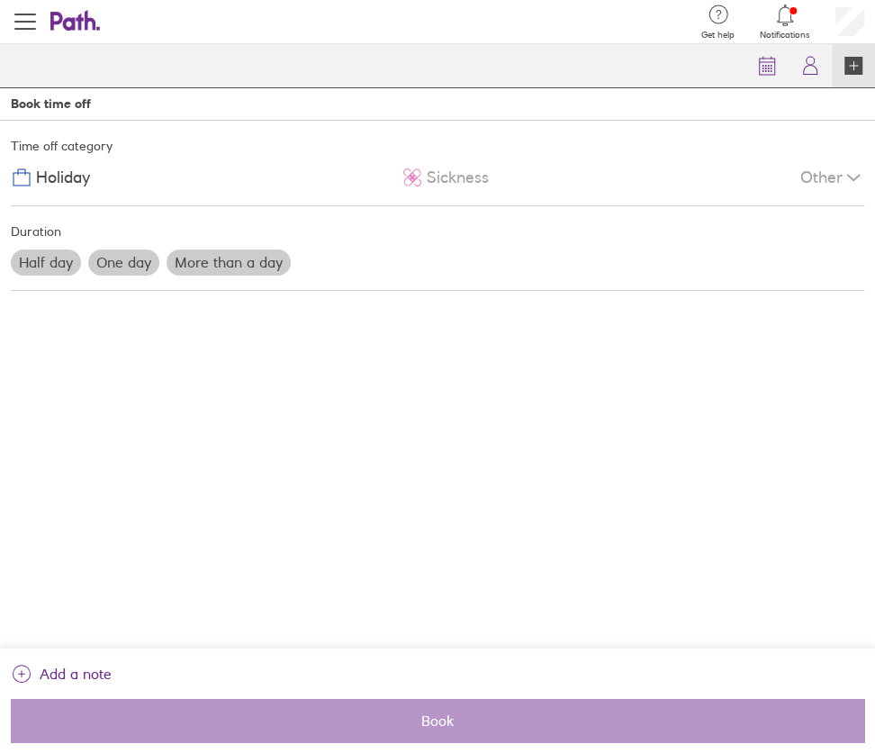
click at [782, 32] on span "Notifications" at bounding box center [785, 35] width 50 height 11
